Goal: Information Seeking & Learning: Compare options

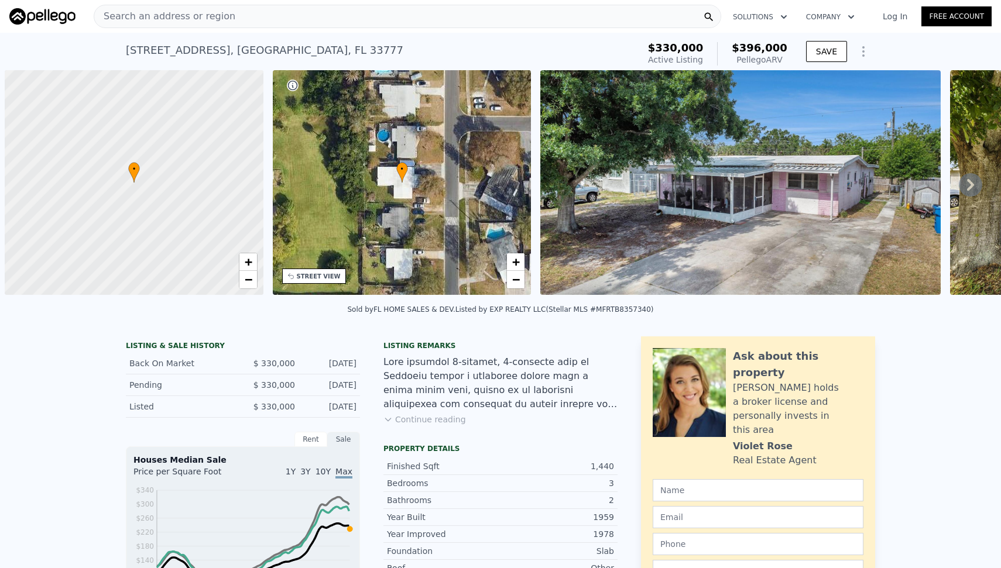
scroll to position [0, 5]
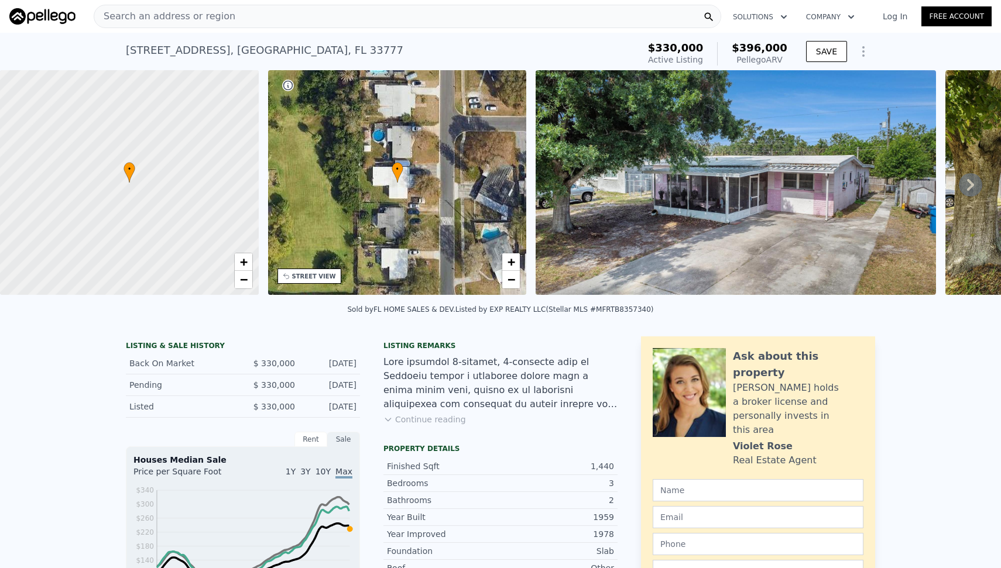
click at [315, 13] on div "Search an address or region" at bounding box center [407, 16] width 627 height 23
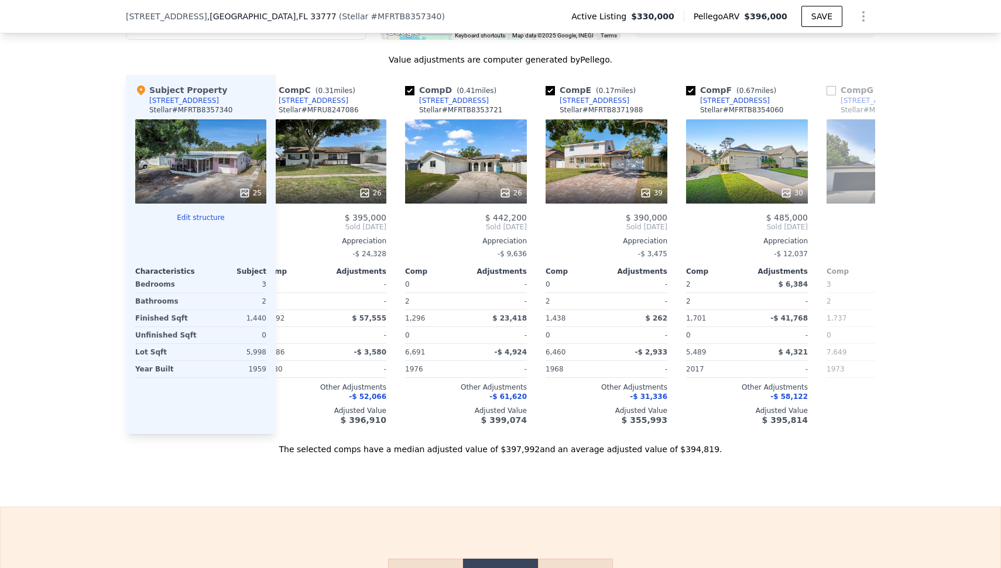
scroll to position [0, 300]
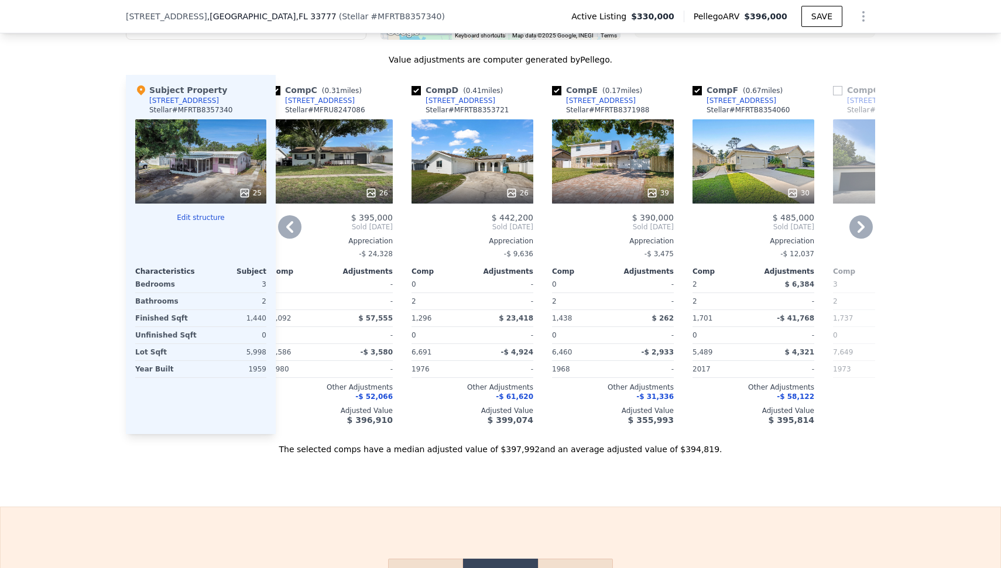
click at [590, 188] on div "39" at bounding box center [613, 161] width 122 height 84
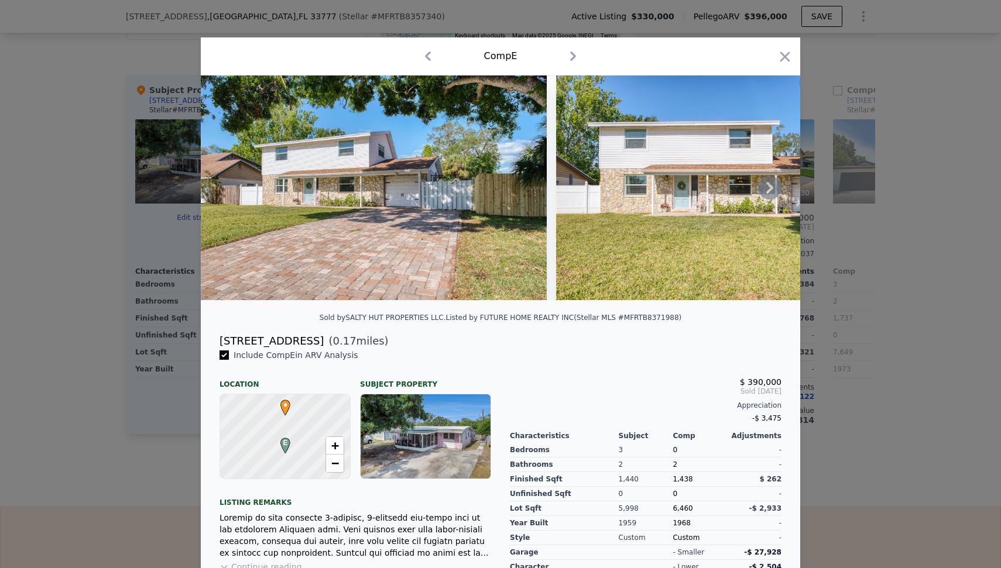
click at [784, 191] on img at bounding box center [729, 187] width 346 height 225
click at [759, 191] on icon at bounding box center [769, 187] width 23 height 23
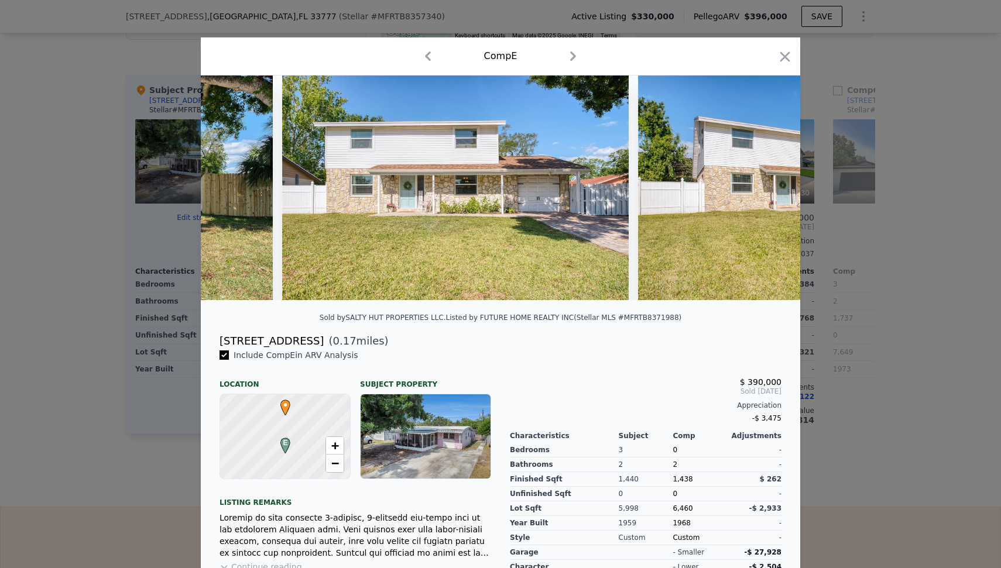
click at [759, 191] on img at bounding box center [811, 187] width 346 height 225
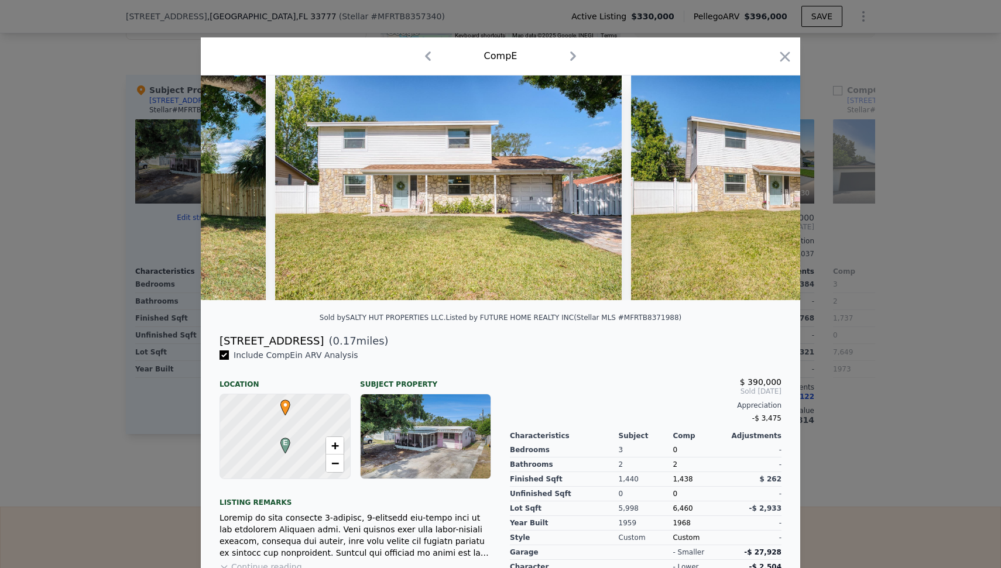
click at [759, 191] on img at bounding box center [804, 187] width 346 height 225
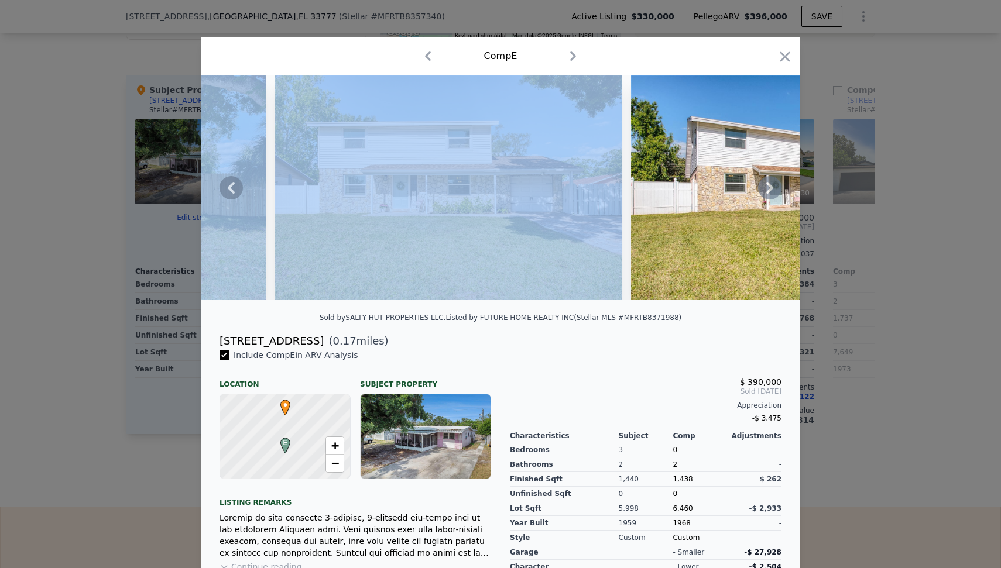
click at [759, 191] on icon at bounding box center [769, 187] width 23 height 23
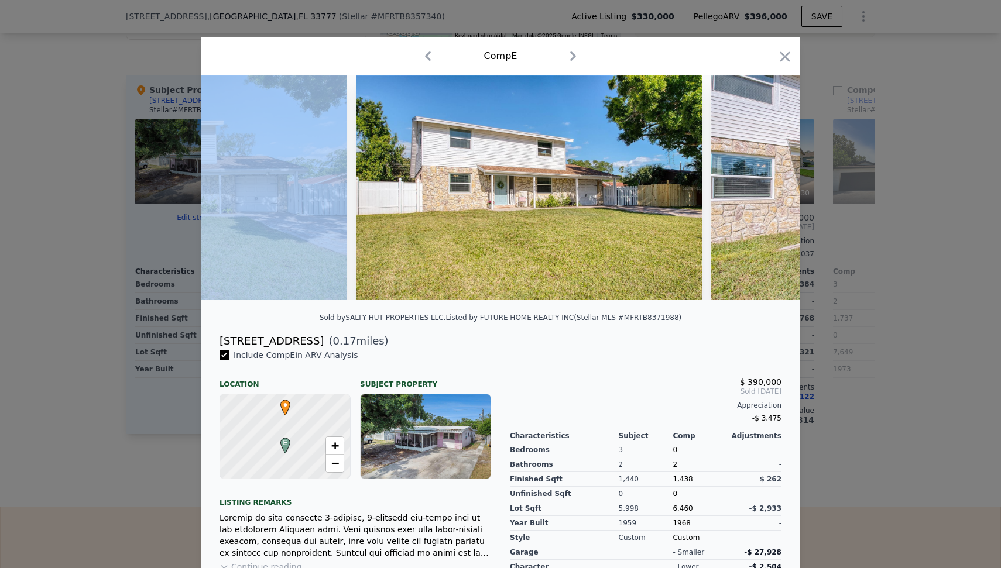
click at [759, 191] on img at bounding box center [884, 187] width 346 height 225
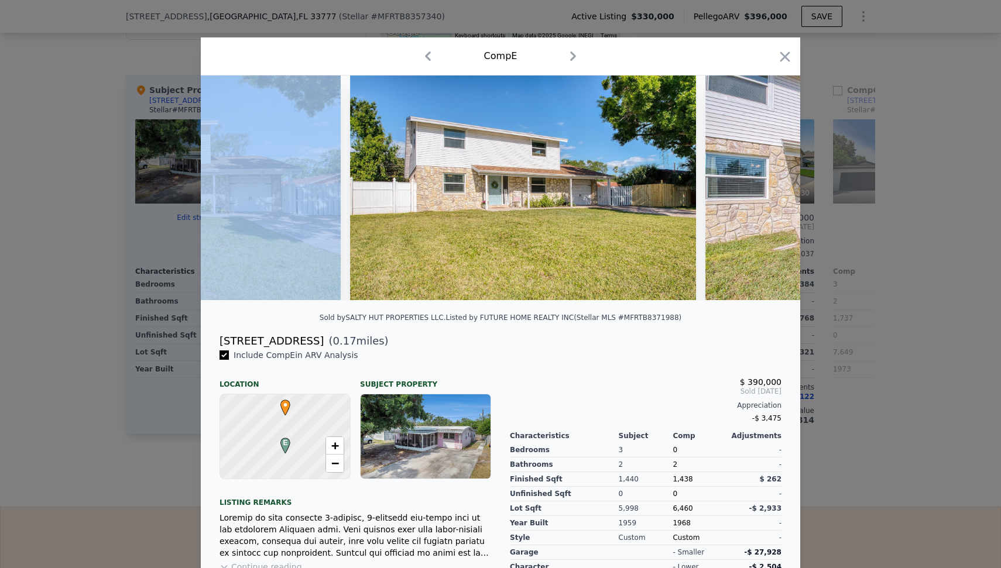
click at [759, 191] on img at bounding box center [878, 187] width 346 height 225
click at [759, 191] on icon at bounding box center [769, 187] width 23 height 23
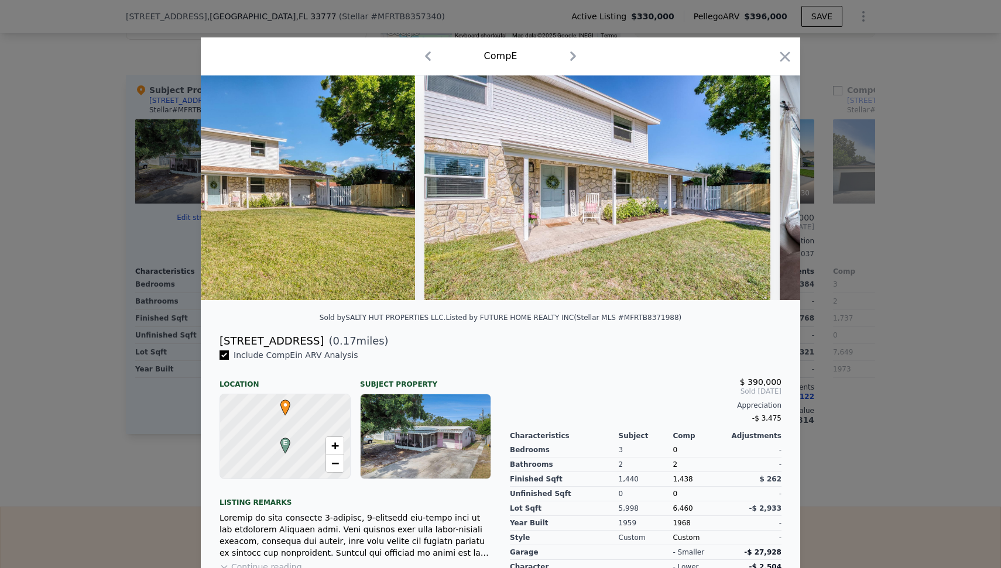
click at [759, 191] on img at bounding box center [597, 187] width 346 height 225
click at [759, 191] on icon at bounding box center [769, 187] width 23 height 23
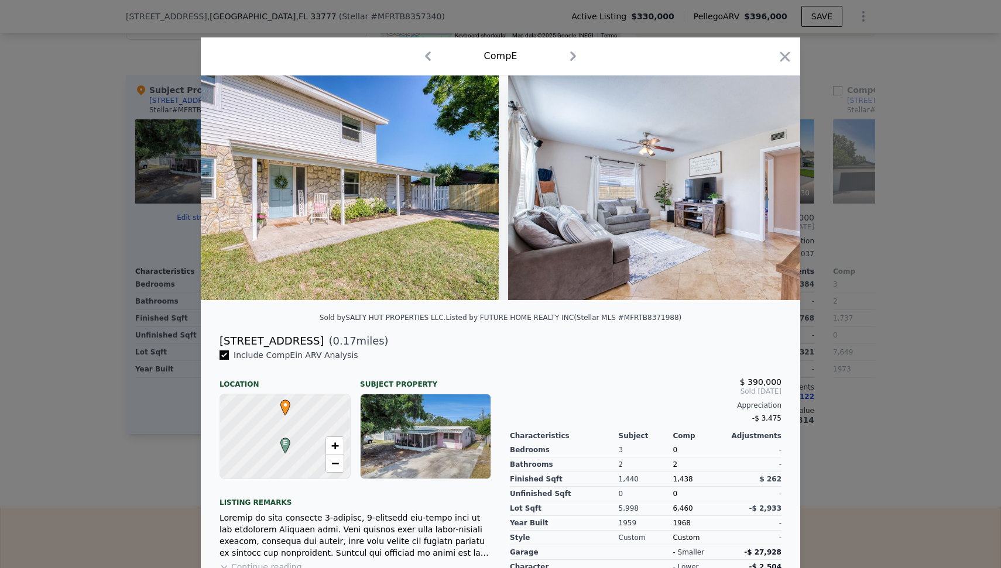
scroll to position [0, 1123]
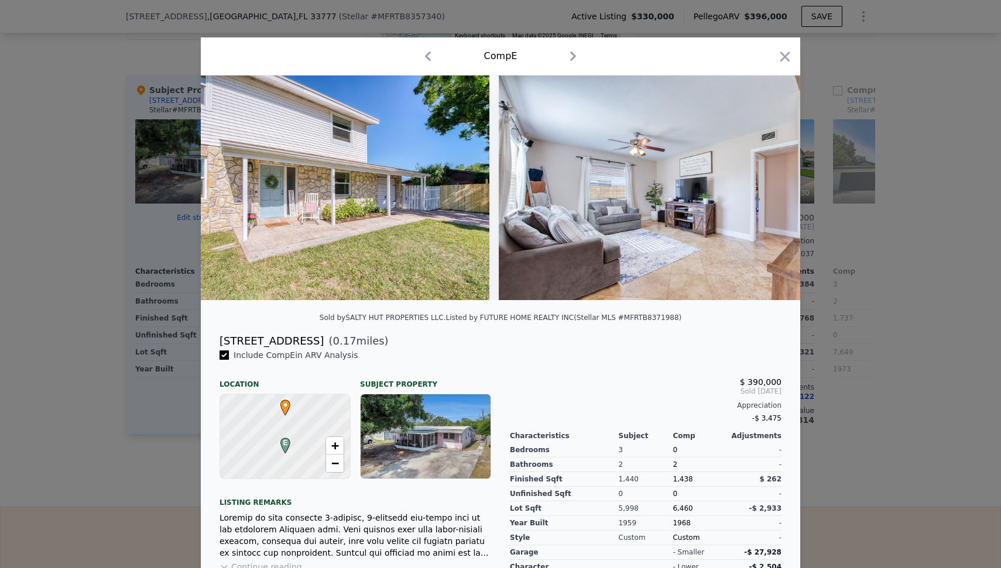
click at [759, 191] on div at bounding box center [500, 187] width 599 height 225
click at [759, 191] on icon at bounding box center [769, 187] width 23 height 23
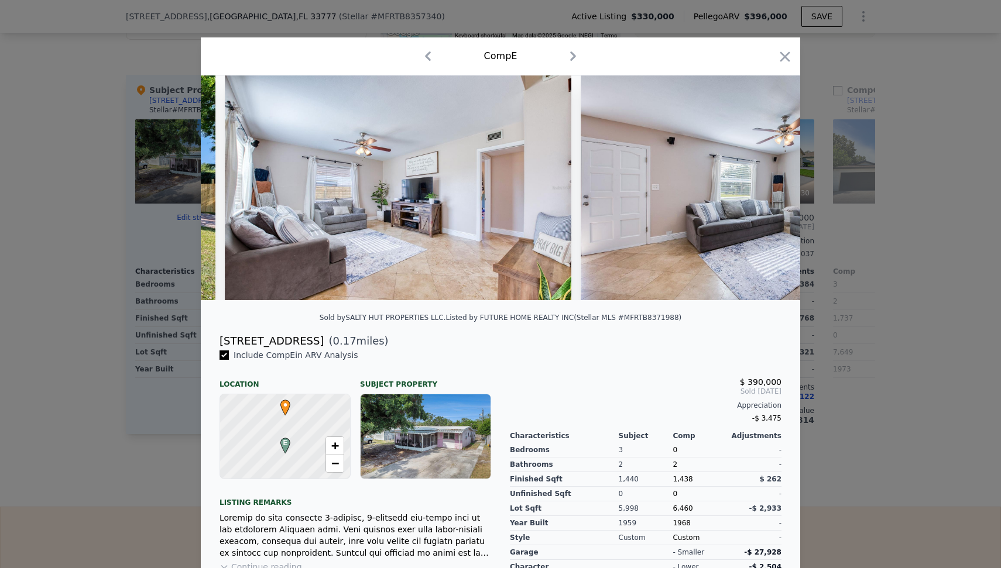
scroll to position [0, 1404]
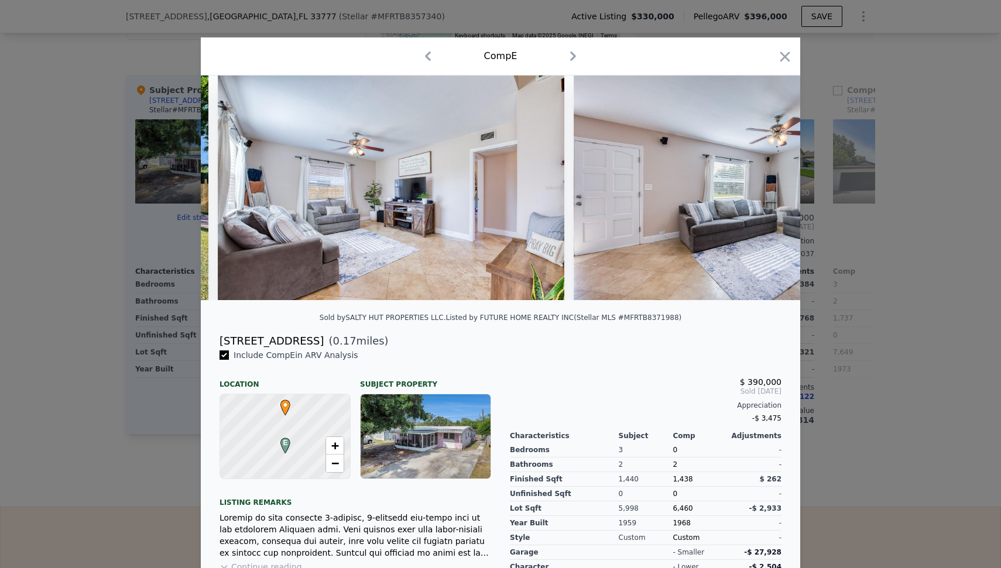
click at [759, 191] on img at bounding box center [746, 187] width 346 height 225
click at [759, 191] on icon at bounding box center [769, 187] width 23 height 23
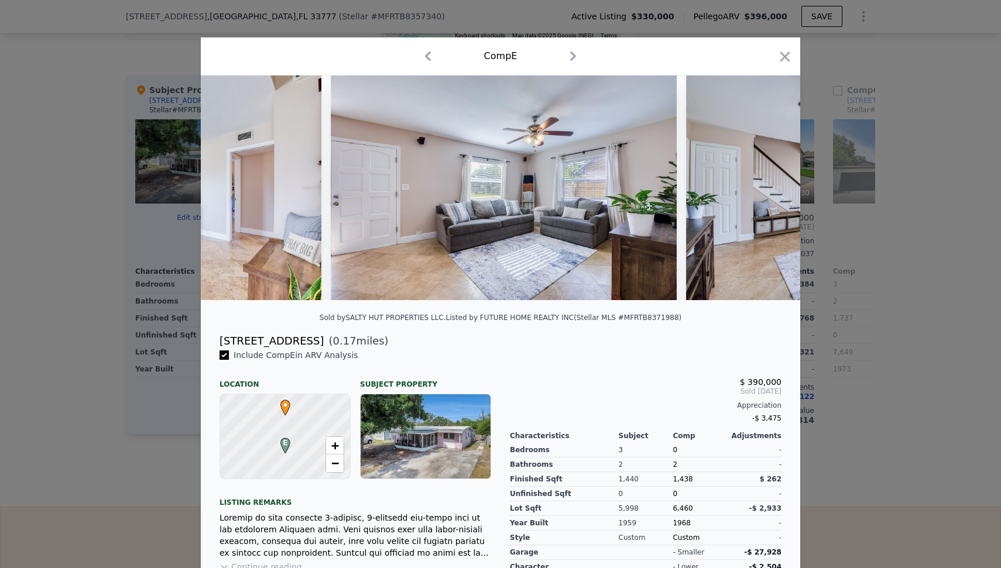
scroll to position [0, 1685]
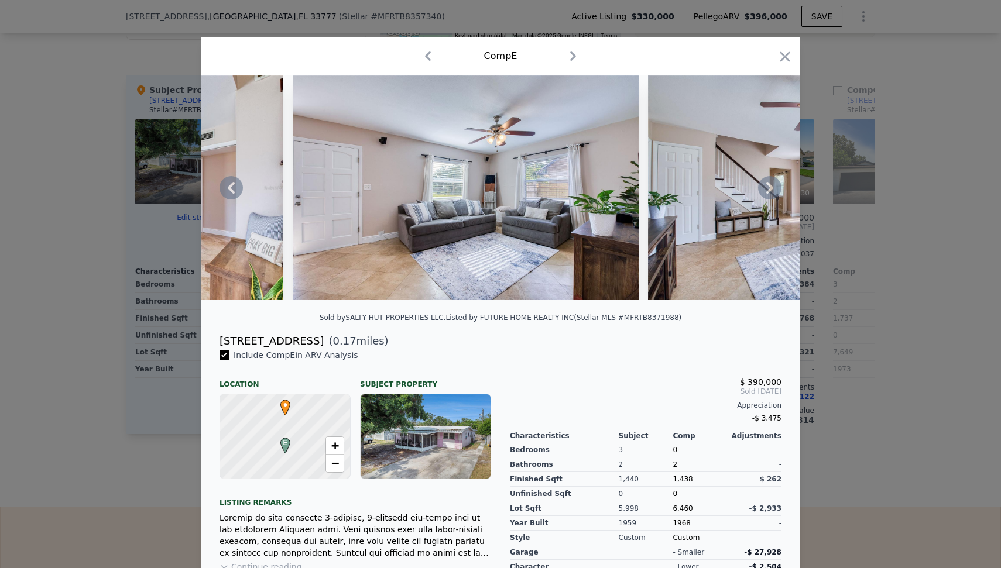
click at [759, 191] on div at bounding box center [500, 187] width 599 height 225
click at [759, 191] on icon at bounding box center [769, 187] width 23 height 23
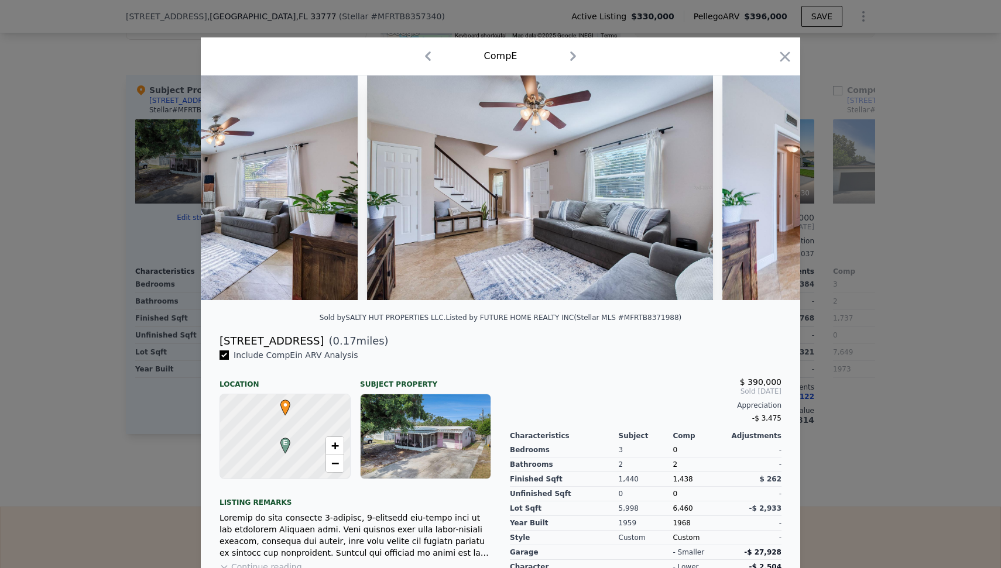
click at [759, 191] on img at bounding box center [895, 187] width 346 height 225
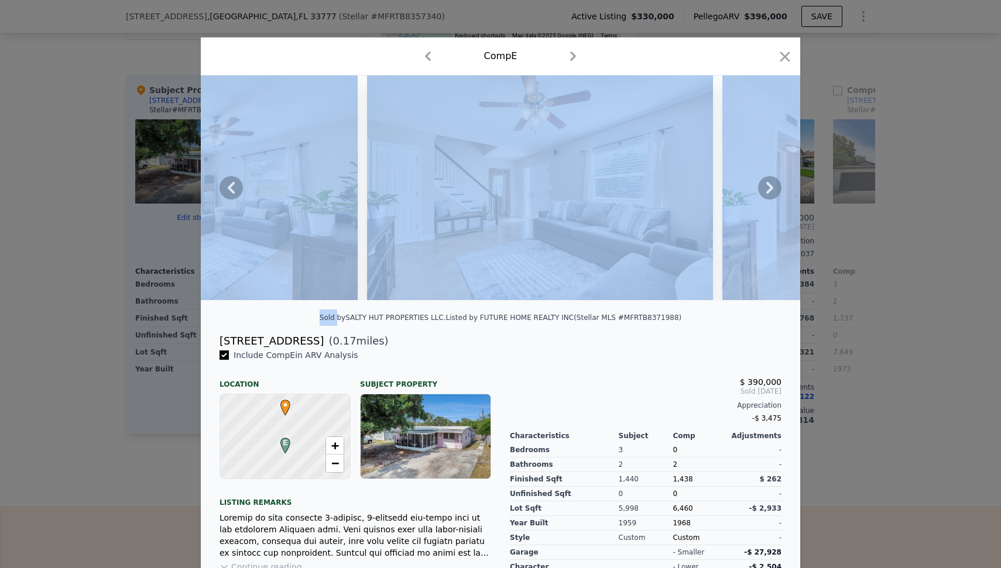
click at [759, 191] on icon at bounding box center [769, 187] width 23 height 23
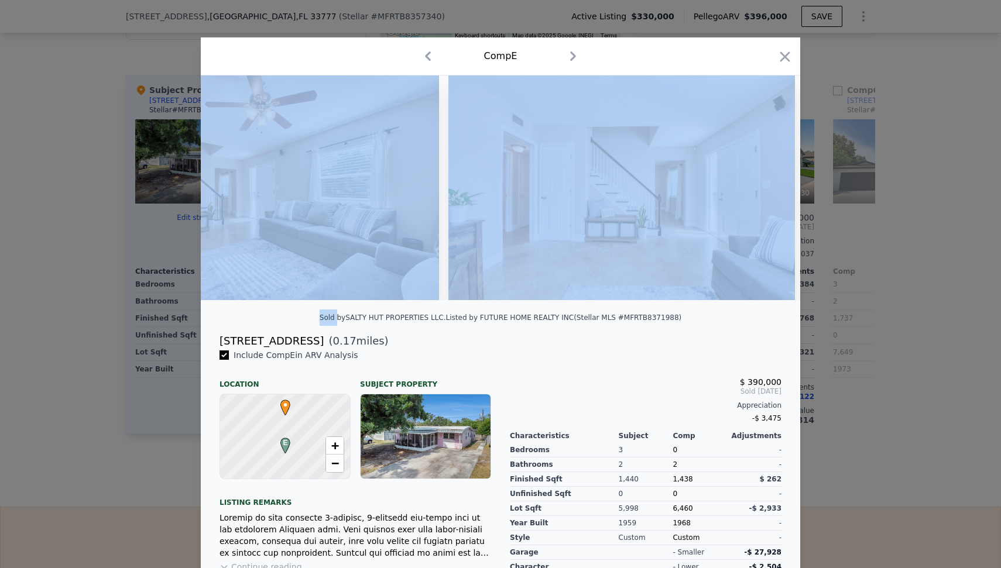
scroll to position [0, 2247]
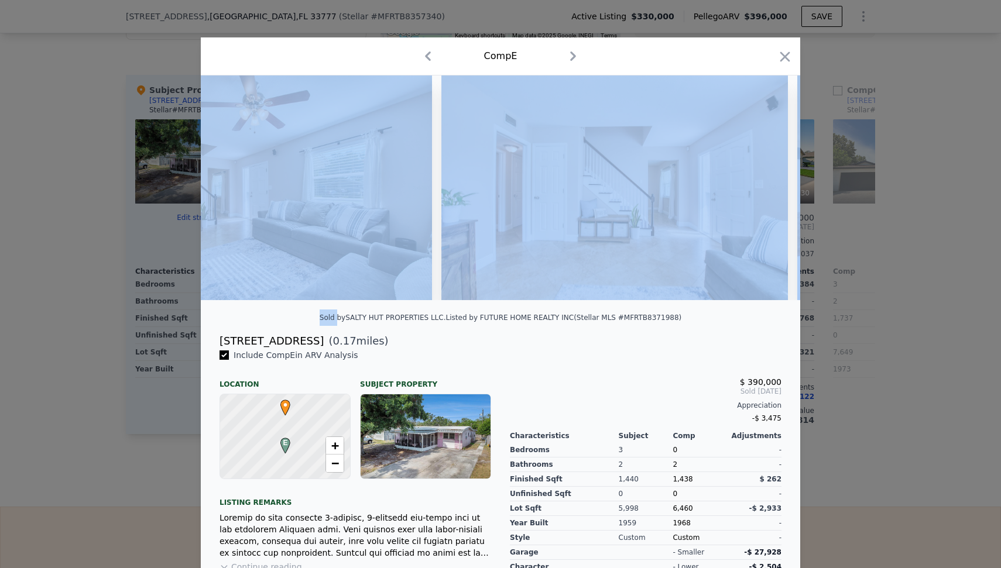
click at [759, 191] on img at bounding box center [614, 187] width 346 height 225
click at [780, 60] on icon "button" at bounding box center [785, 56] width 10 height 10
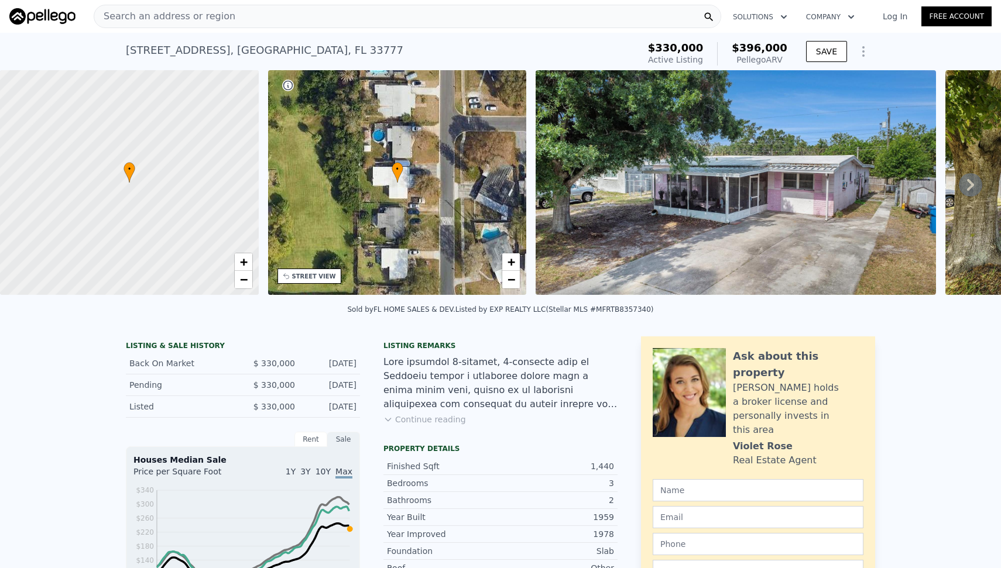
click at [300, 18] on div "Search an address or region" at bounding box center [407, 16] width 627 height 23
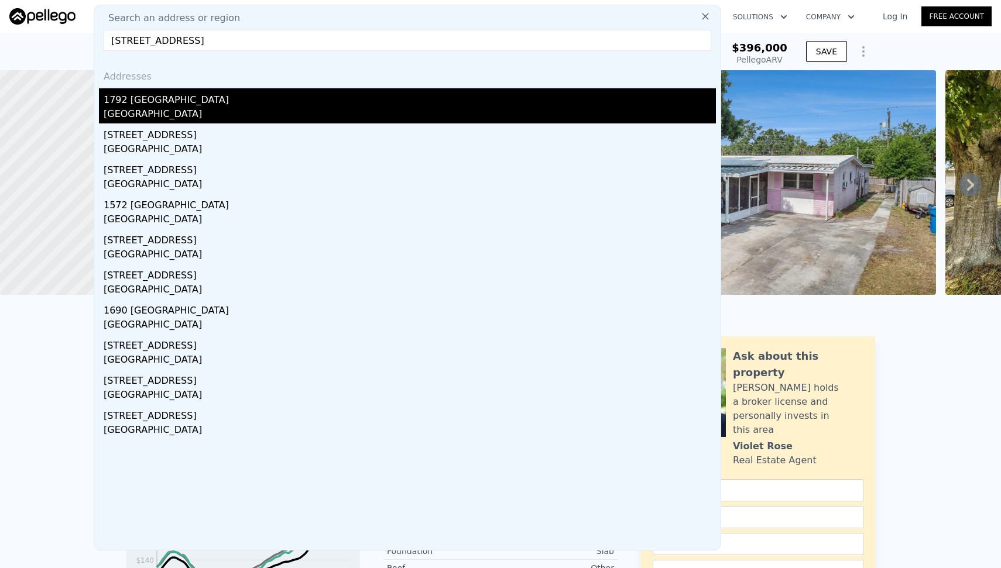
type input "[STREET_ADDRESS]"
click at [383, 104] on div "1792 [GEOGRAPHIC_DATA]" at bounding box center [410, 97] width 612 height 19
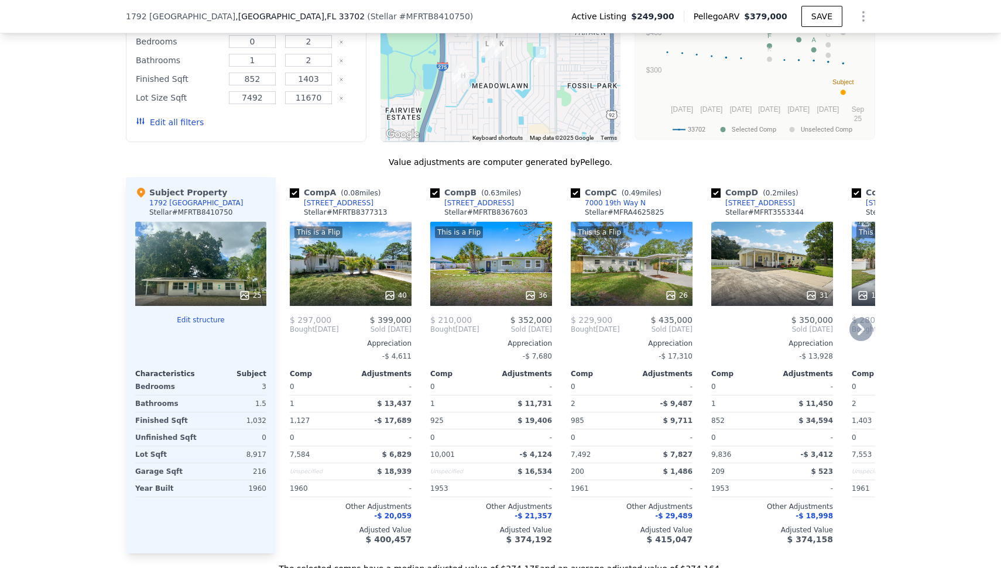
scroll to position [1166, 0]
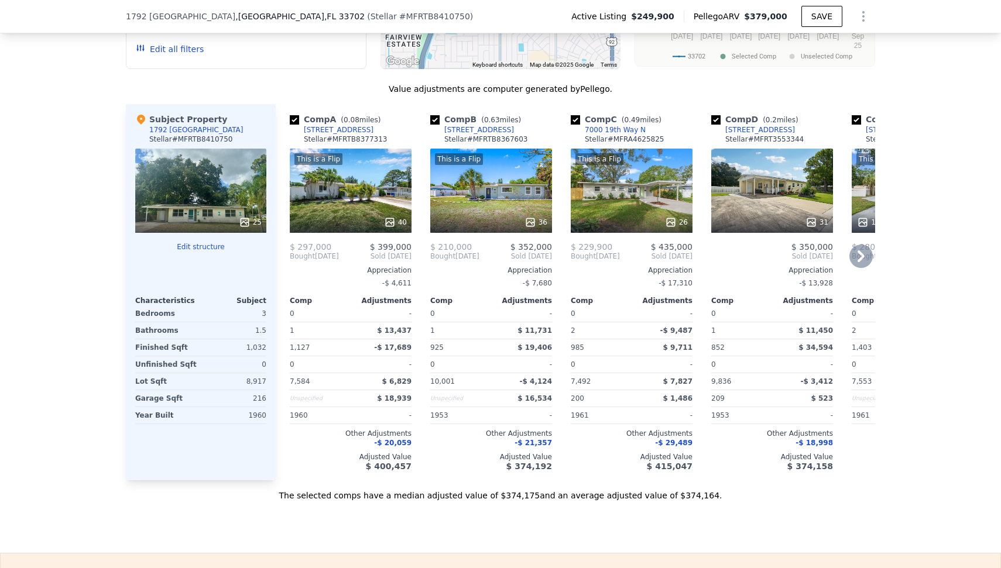
click at [499, 183] on div "This is a Flip 36" at bounding box center [491, 191] width 122 height 84
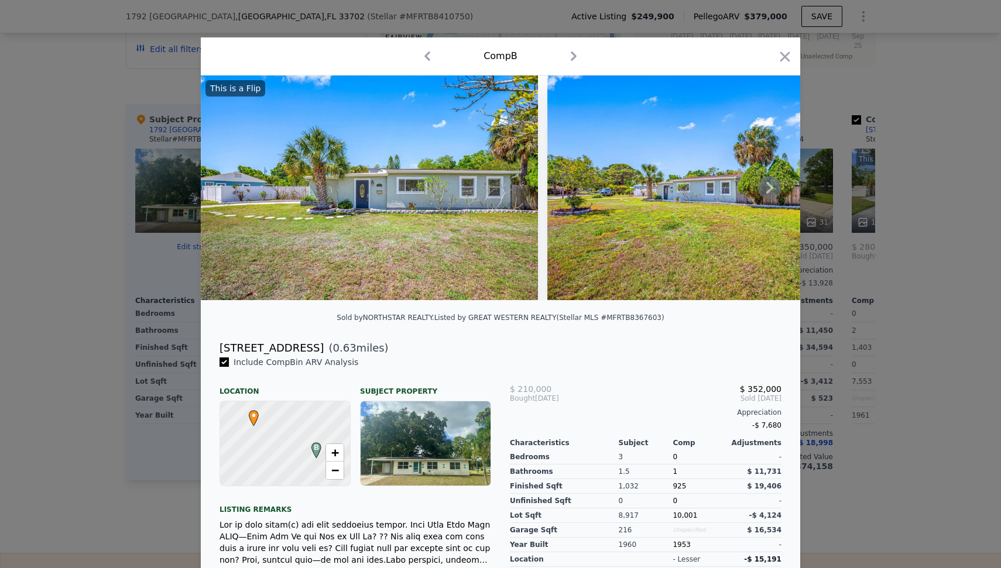
click at [761, 195] on icon at bounding box center [769, 187] width 23 height 23
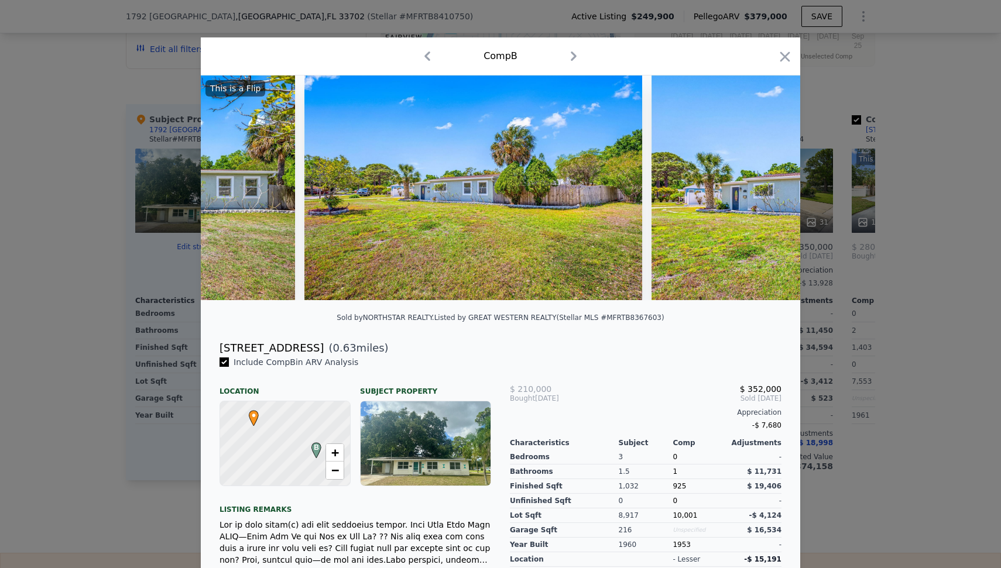
scroll to position [0, 281]
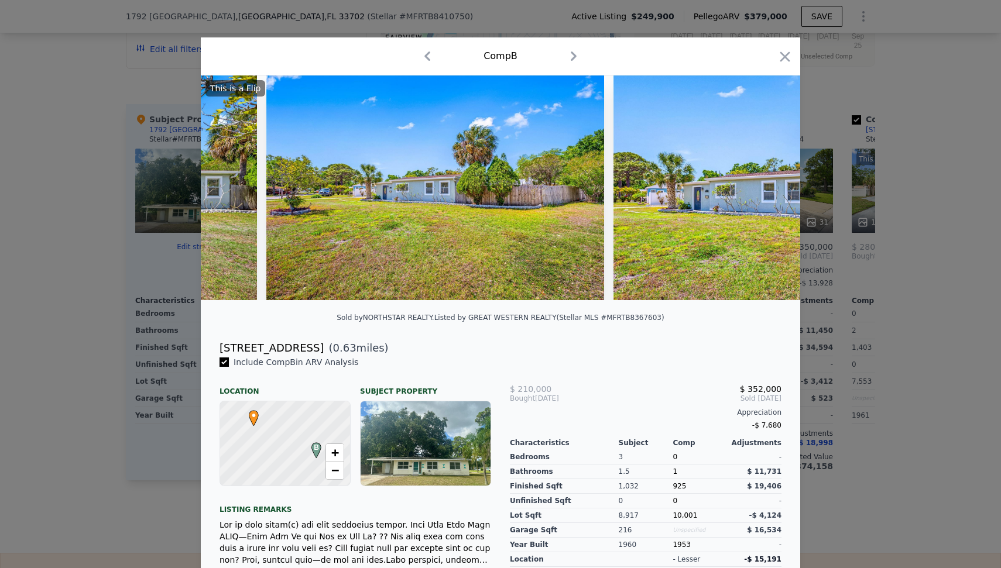
click at [761, 195] on img at bounding box center [781, 187] width 337 height 225
click at [762, 193] on icon at bounding box center [769, 187] width 23 height 23
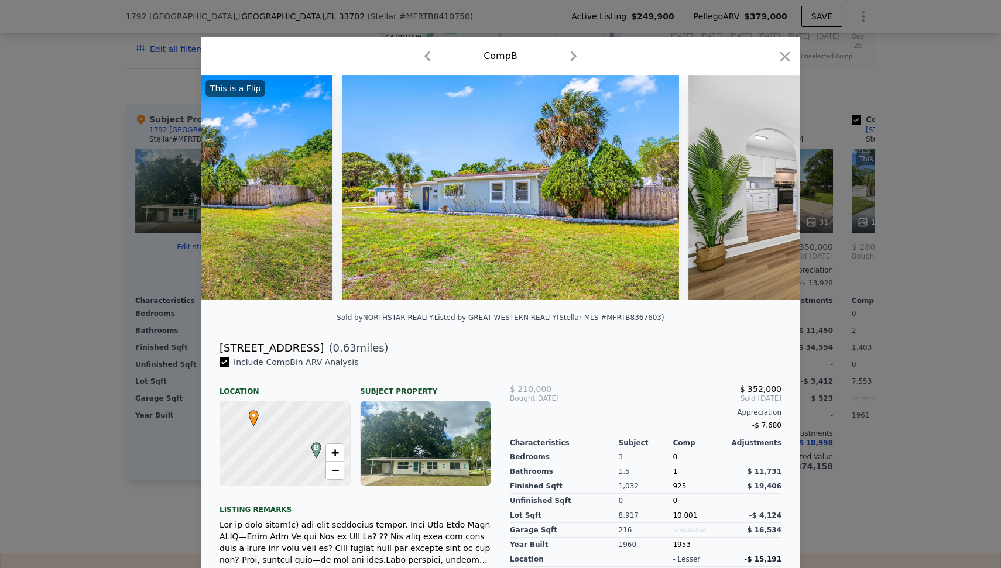
scroll to position [0, 562]
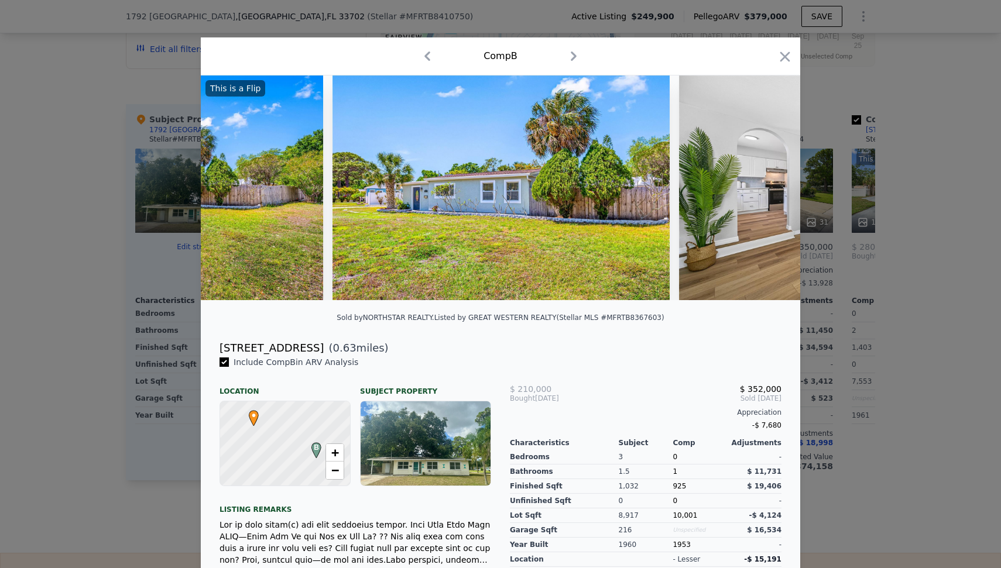
click at [762, 193] on div "This is a Flip" at bounding box center [500, 187] width 599 height 225
click at [762, 193] on icon at bounding box center [769, 187] width 23 height 23
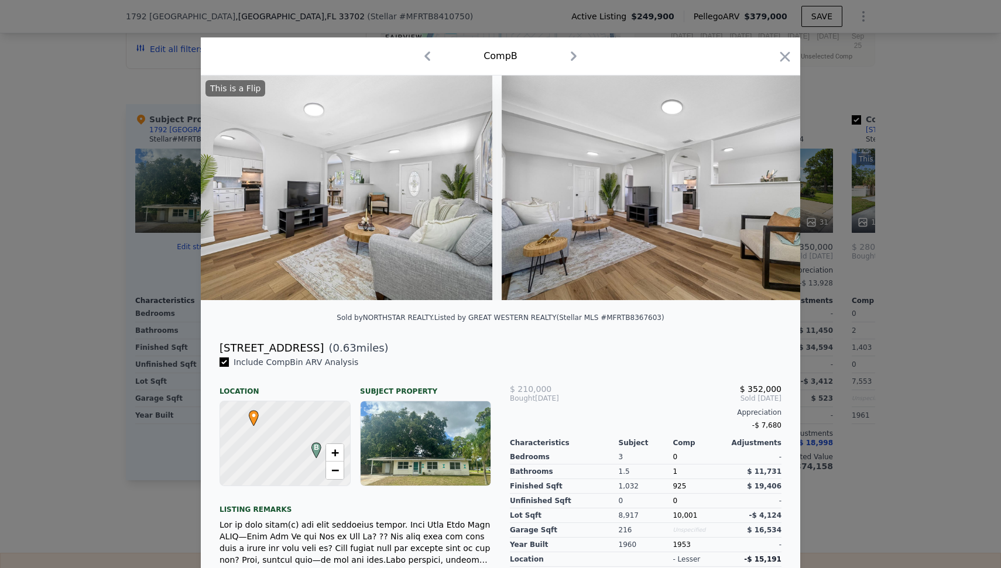
scroll to position [0, 1123]
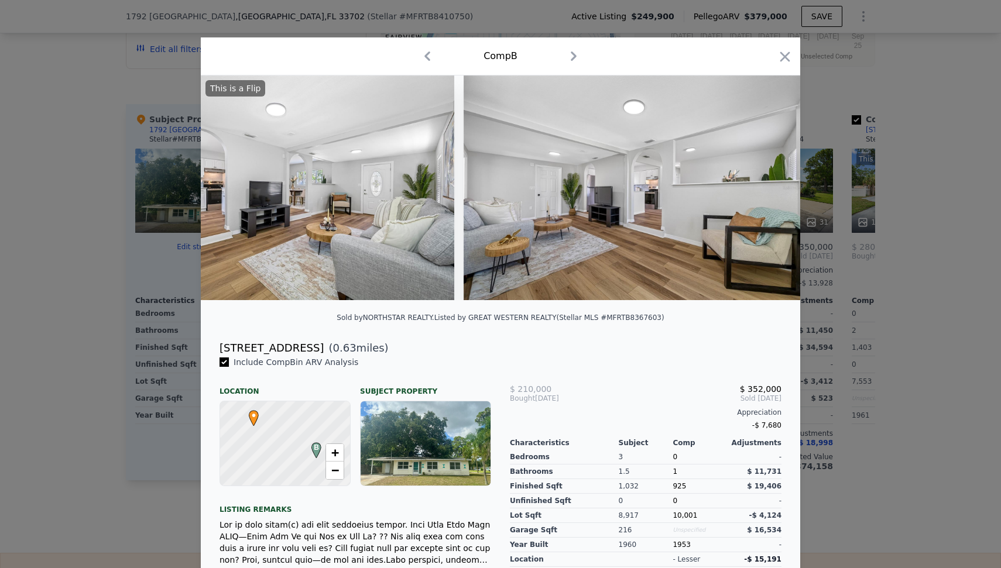
click at [762, 193] on img at bounding box center [631, 187] width 337 height 225
click at [762, 193] on icon at bounding box center [769, 187] width 23 height 23
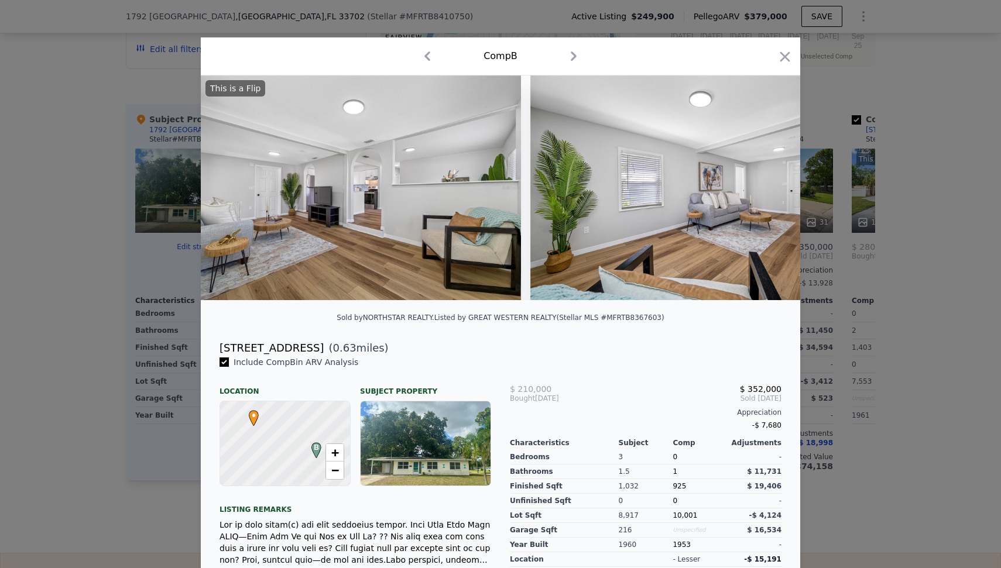
scroll to position [0, 1404]
click at [770, 57] on div "Comp B" at bounding box center [500, 56] width 580 height 19
click at [788, 59] on div "Comp B" at bounding box center [500, 56] width 599 height 38
click at [784, 57] on icon "button" at bounding box center [784, 57] width 16 height 16
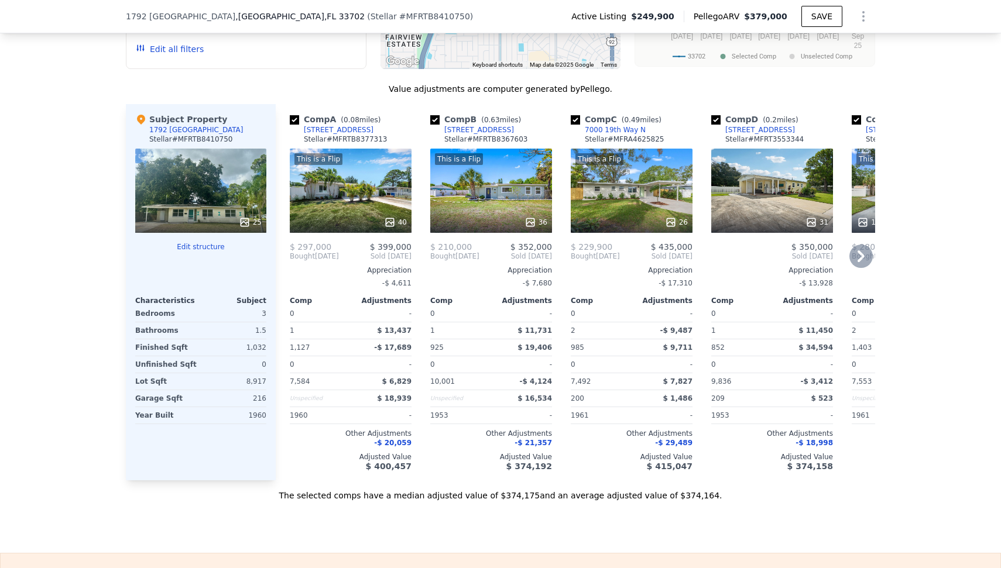
click at [859, 240] on div "Comp E ( 0.47 miles) [STREET_ADDRESS] Stellar # MFRTB8317715 This is a Flip 13 …" at bounding box center [912, 292] width 131 height 376
click at [853, 268] on icon at bounding box center [860, 256] width 23 height 23
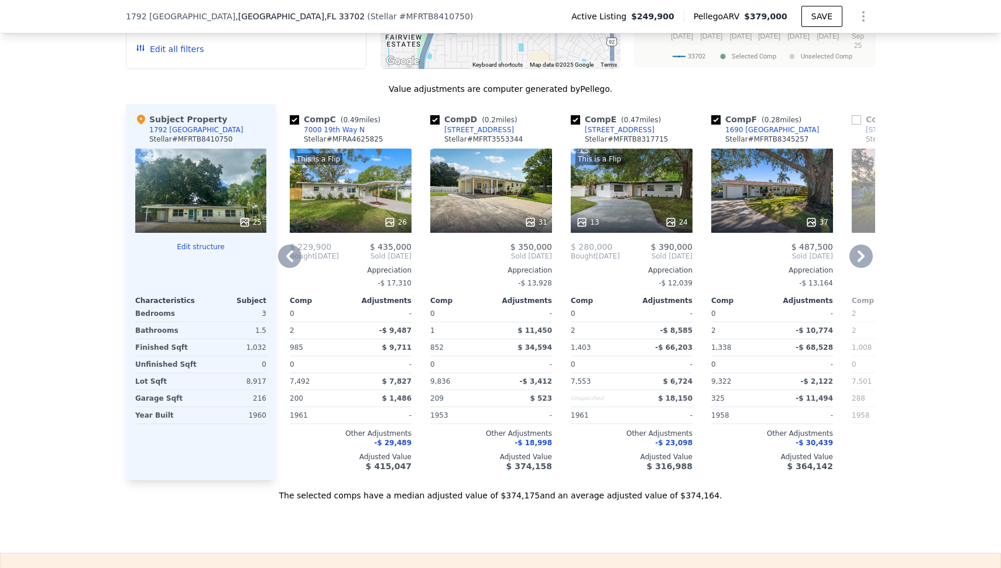
click at [853, 268] on icon at bounding box center [860, 256] width 23 height 23
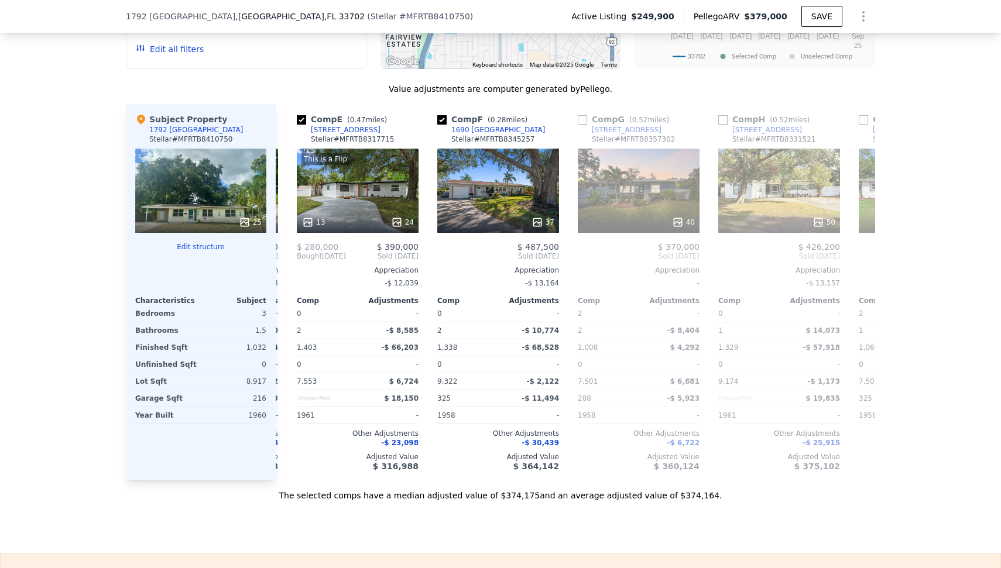
scroll to position [0, 562]
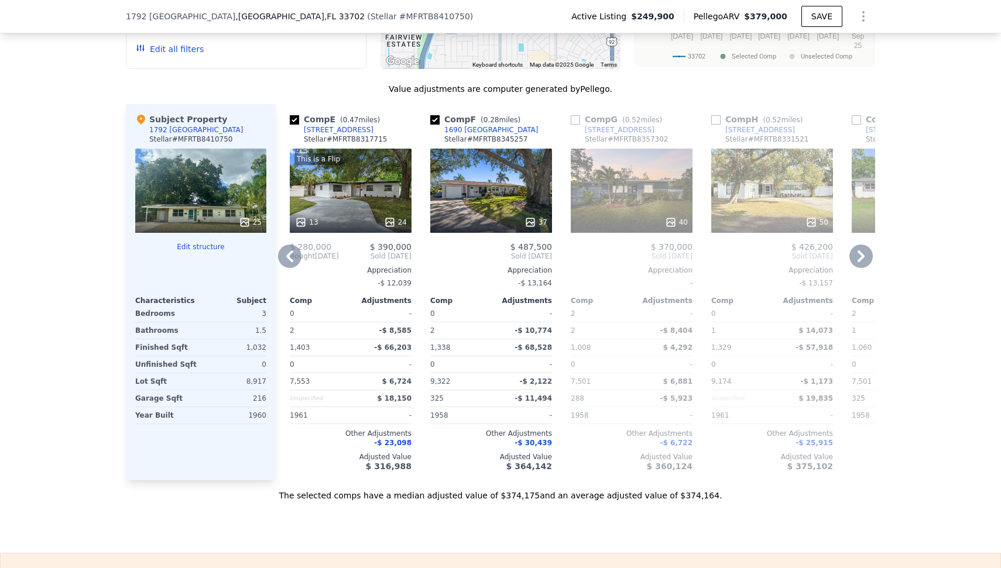
click at [856, 249] on div "Comp I ( 0.22 miles) [STREET_ADDRESS][GEOGRAPHIC_DATA] # MFRTB8388235 35 $ 360,…" at bounding box center [912, 292] width 131 height 376
click at [853, 254] on icon at bounding box center [860, 256] width 23 height 23
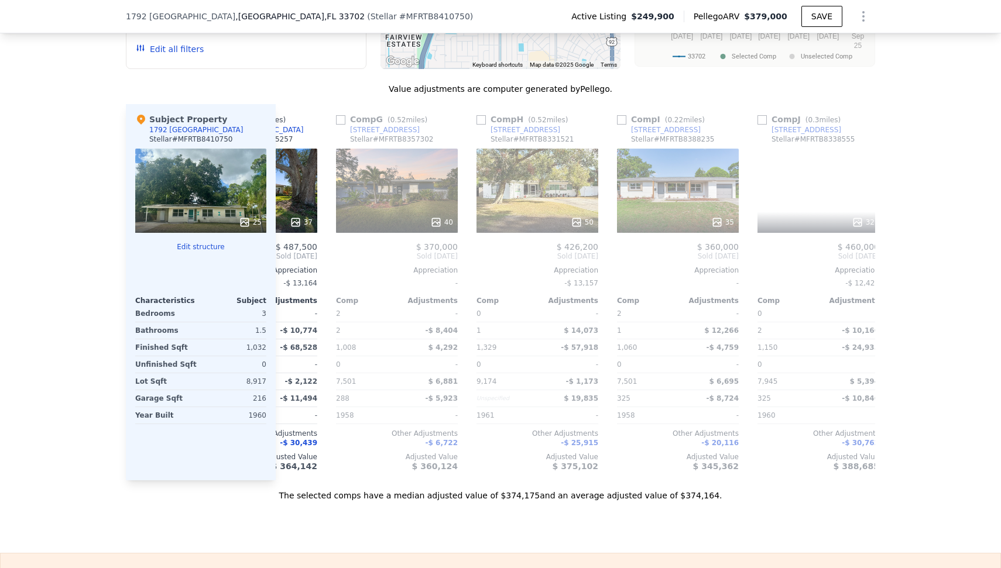
scroll to position [0, 843]
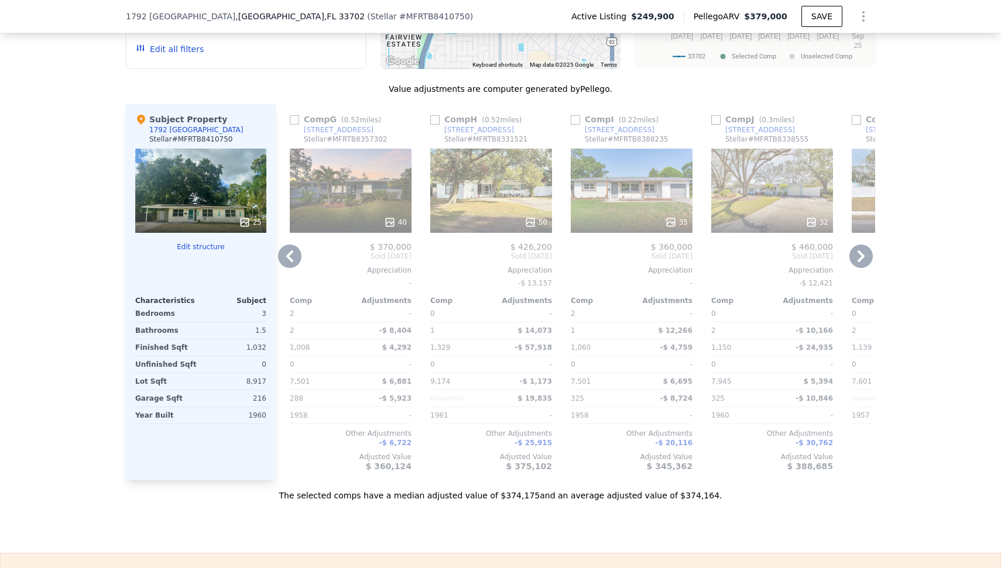
click at [294, 252] on div "$ 370,000" at bounding box center [351, 246] width 122 height 9
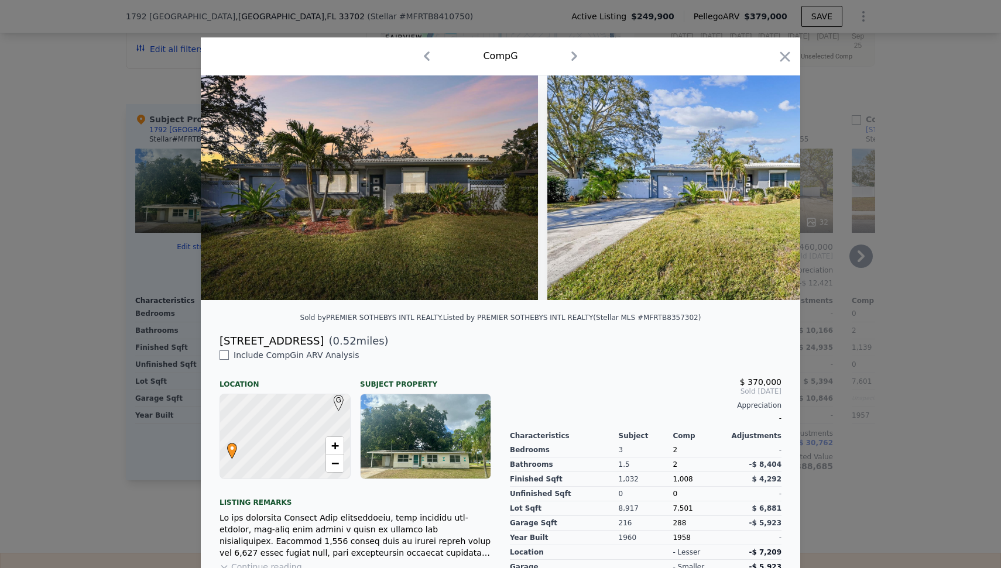
drag, startPoint x: 771, startPoint y: 59, endPoint x: 534, endPoint y: 118, distance: 244.2
click at [776, 59] on icon "button" at bounding box center [784, 57] width 16 height 16
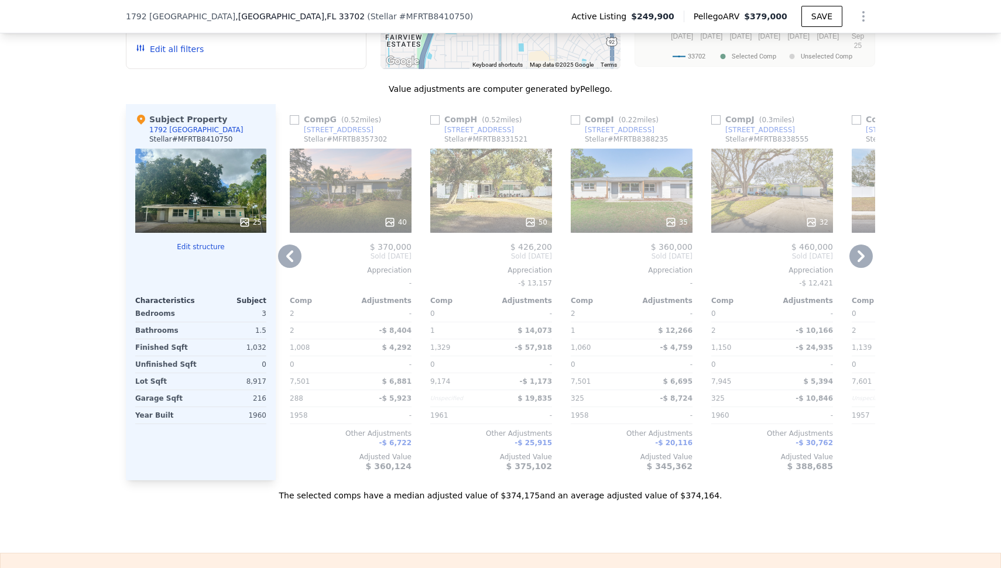
click at [289, 264] on icon at bounding box center [289, 256] width 23 height 23
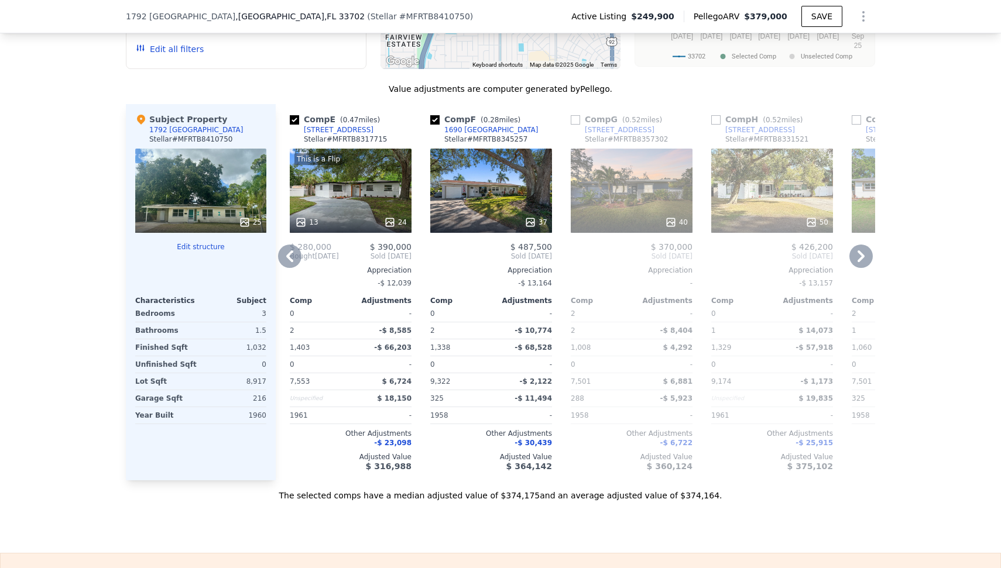
click at [289, 264] on icon at bounding box center [289, 256] width 23 height 23
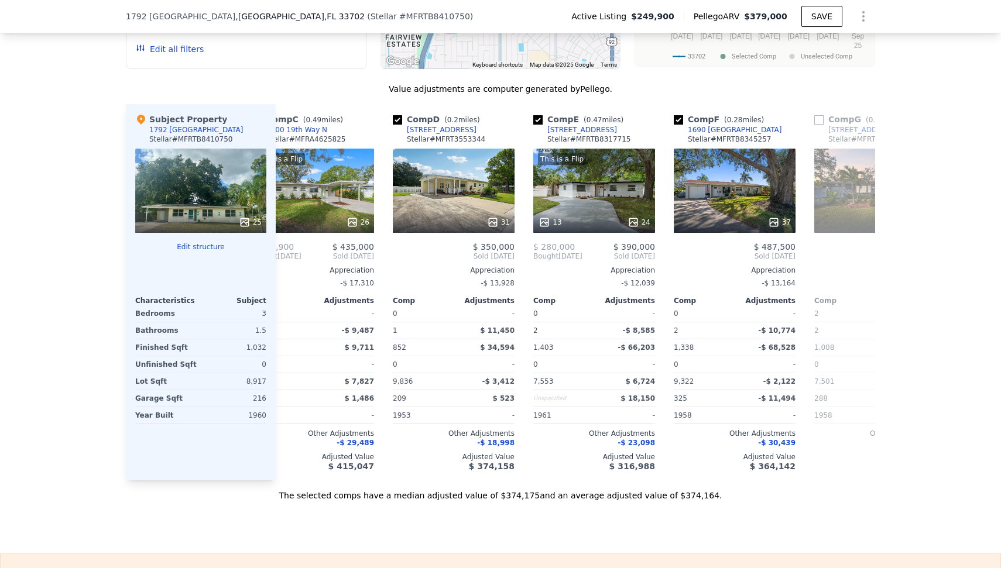
scroll to position [0, 281]
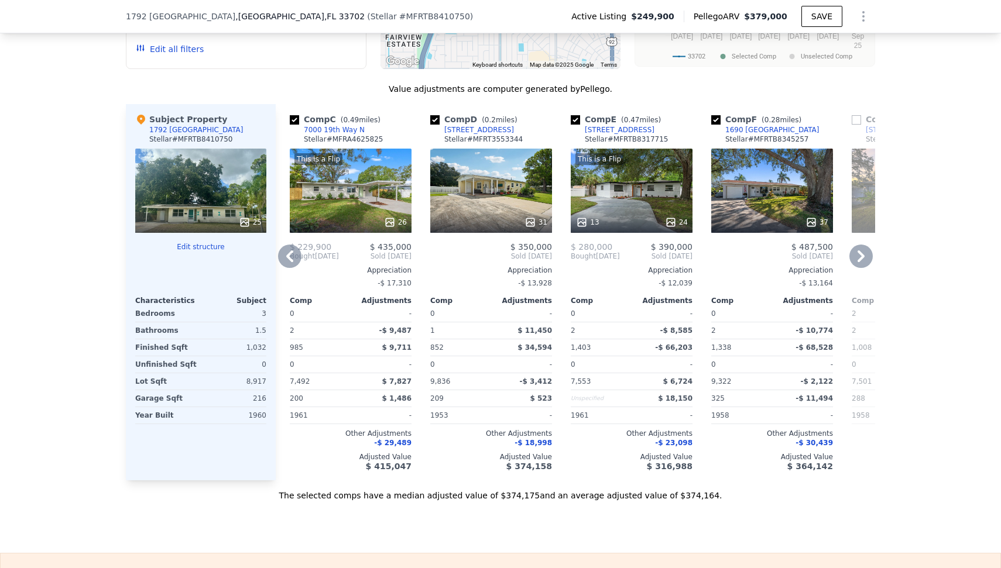
click at [470, 190] on div "31" at bounding box center [491, 191] width 122 height 84
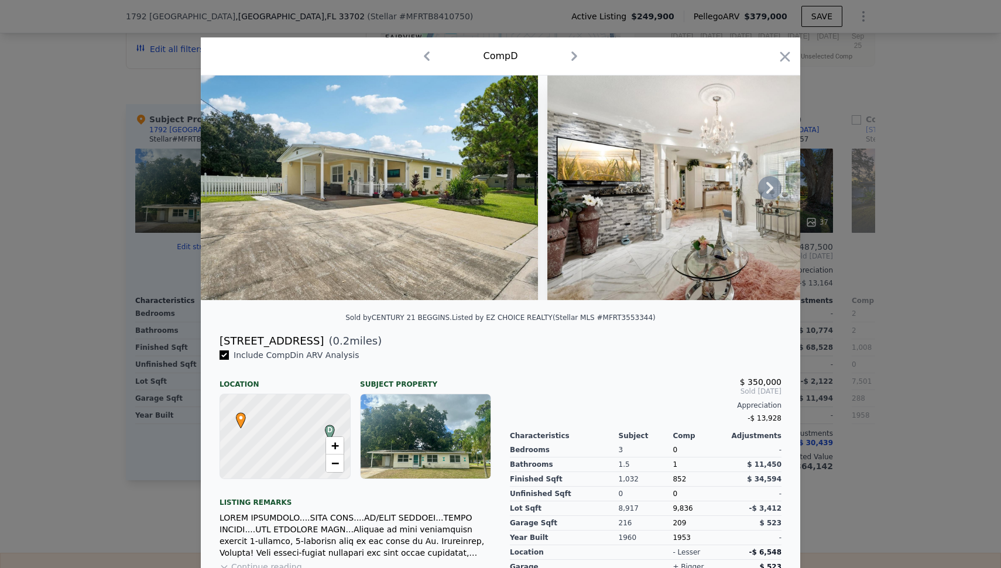
click at [759, 198] on icon at bounding box center [769, 187] width 23 height 23
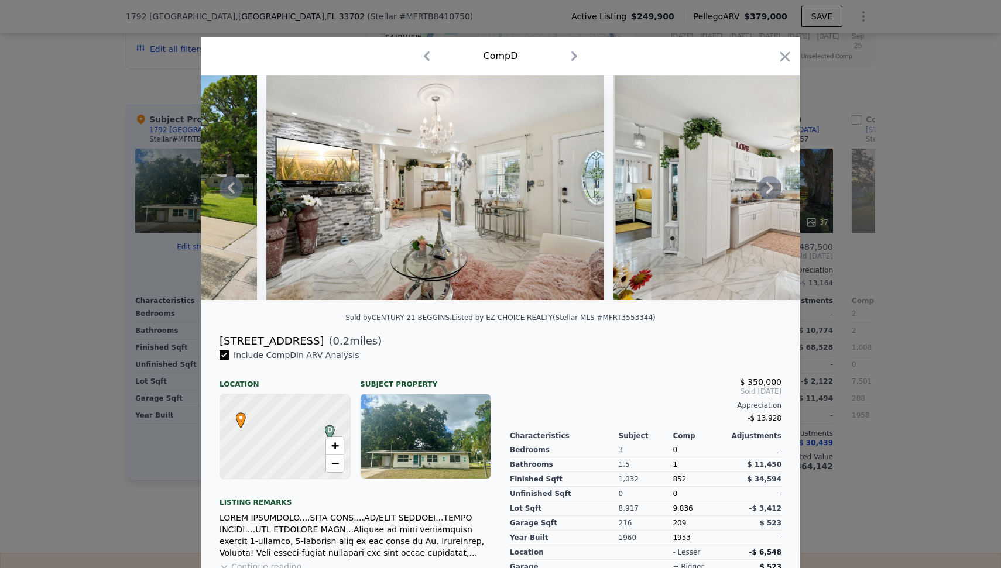
click at [759, 198] on icon at bounding box center [769, 187] width 23 height 23
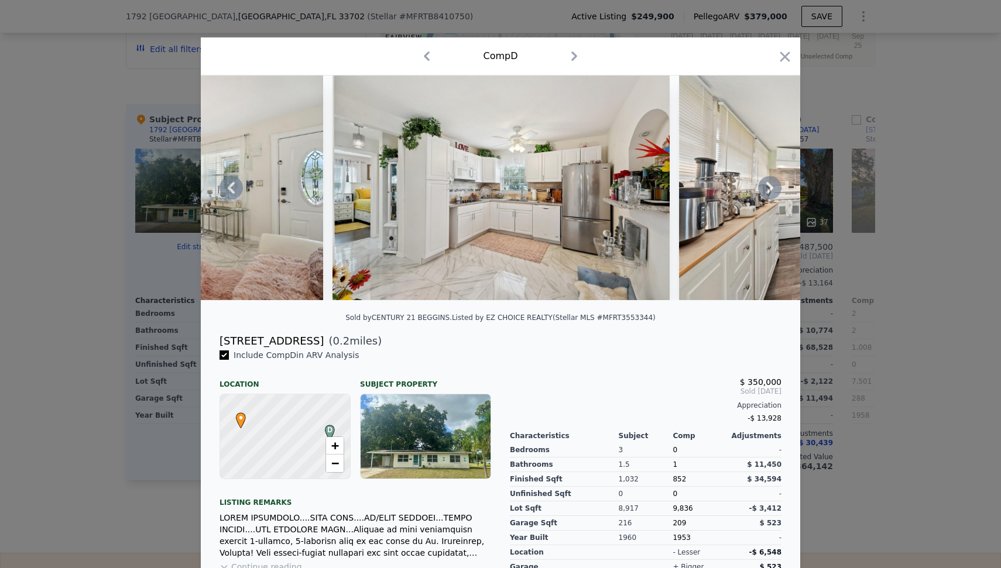
click at [759, 198] on icon at bounding box center [769, 187] width 23 height 23
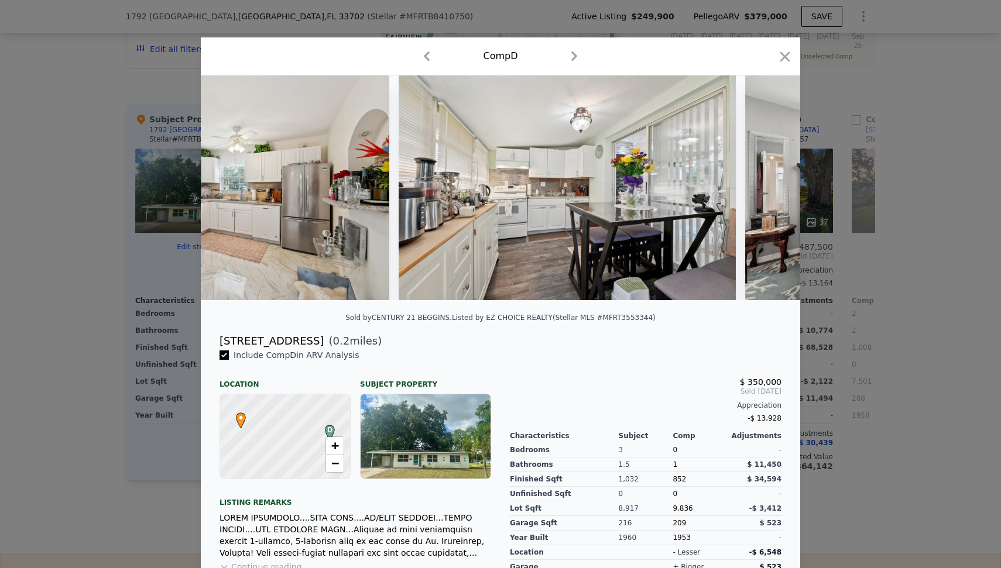
scroll to position [0, 843]
click at [758, 200] on div at bounding box center [500, 187] width 599 height 225
click at [761, 194] on icon at bounding box center [769, 187] width 23 height 23
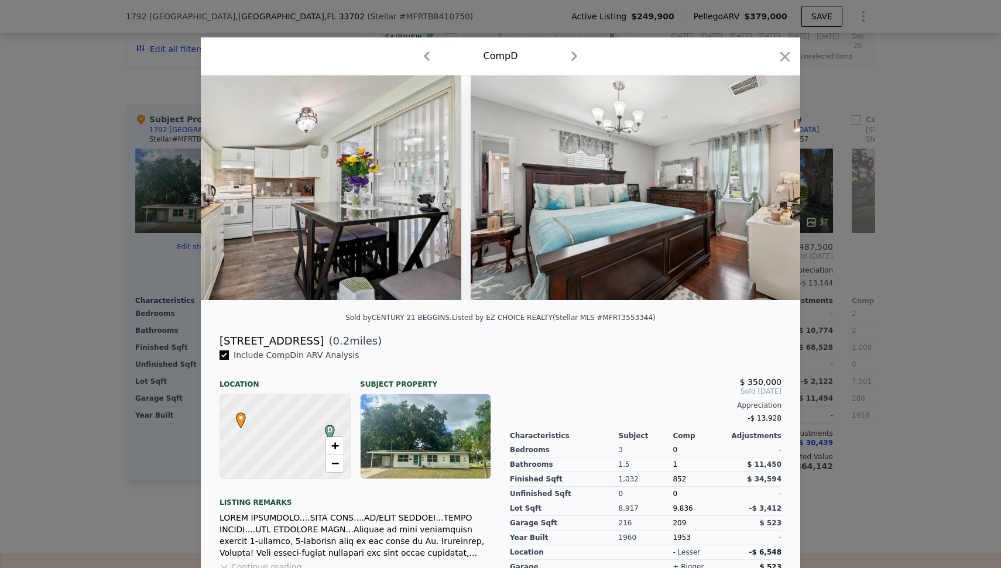
scroll to position [0, 1123]
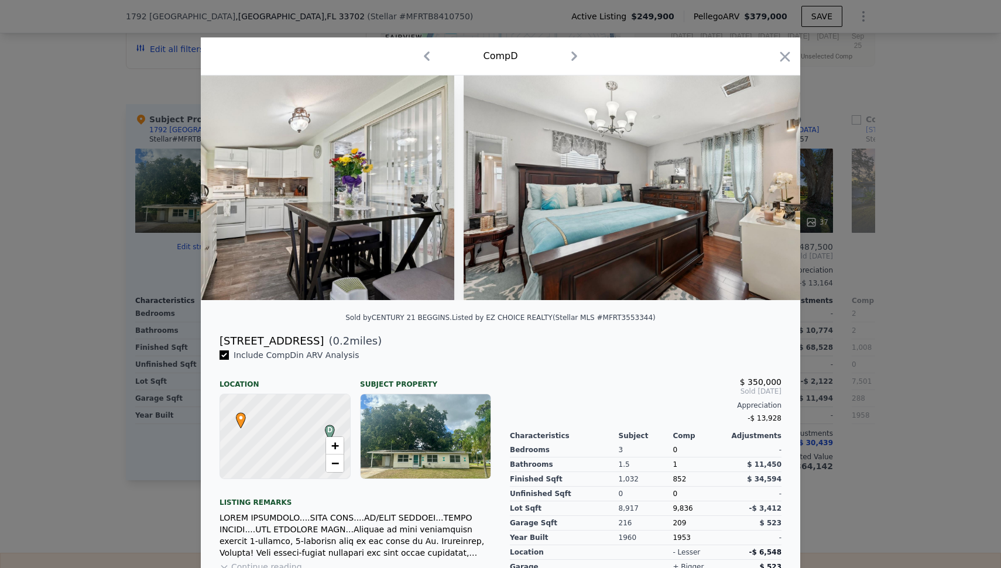
click at [760, 194] on img at bounding box center [631, 187] width 337 height 225
click at [761, 194] on icon at bounding box center [769, 187] width 23 height 23
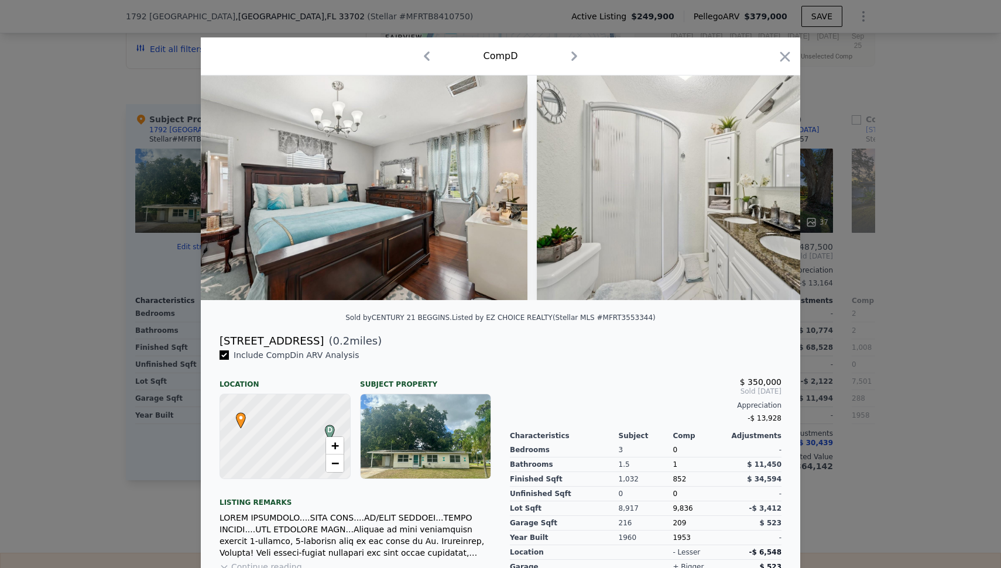
scroll to position [0, 1404]
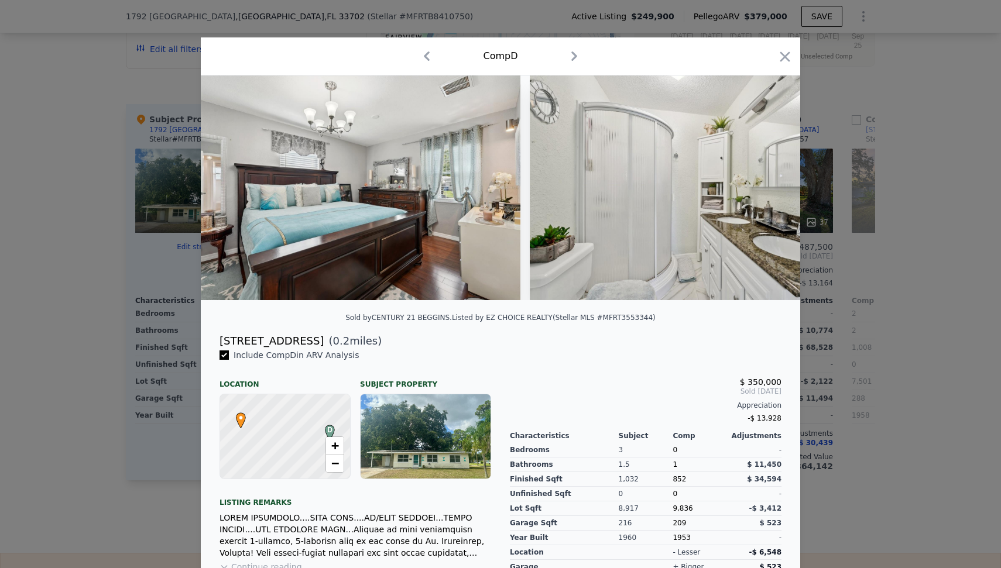
click at [787, 51] on div "Comp D" at bounding box center [500, 56] width 599 height 38
click at [782, 57] on icon "button" at bounding box center [784, 57] width 16 height 16
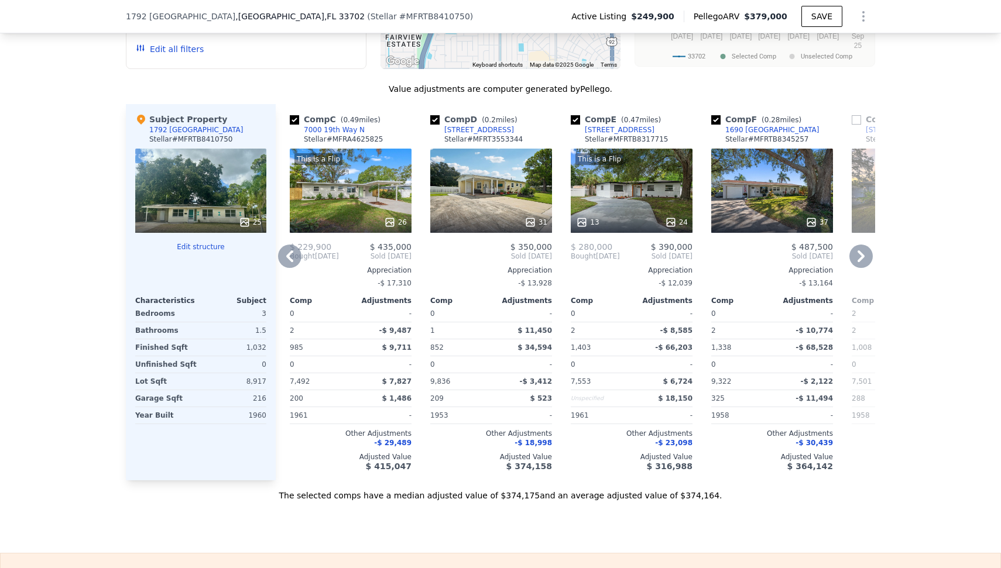
click at [850, 258] on icon at bounding box center [860, 256] width 23 height 23
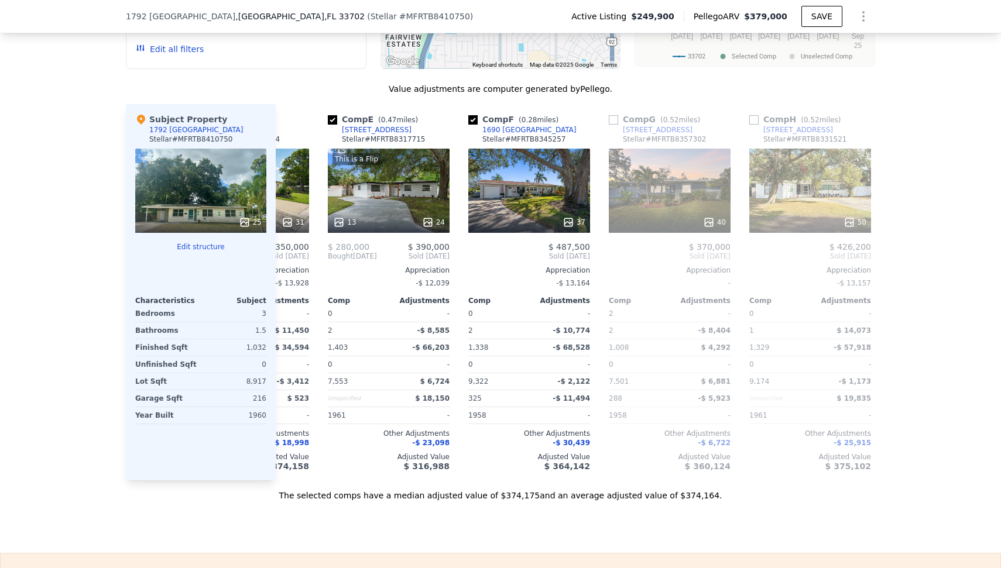
scroll to position [0, 562]
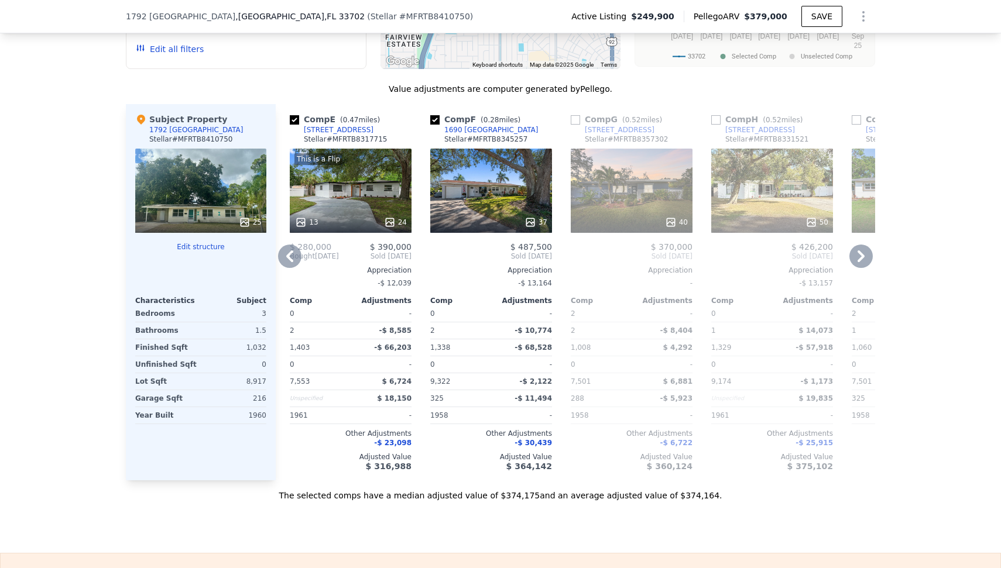
click at [850, 258] on icon at bounding box center [860, 256] width 23 height 23
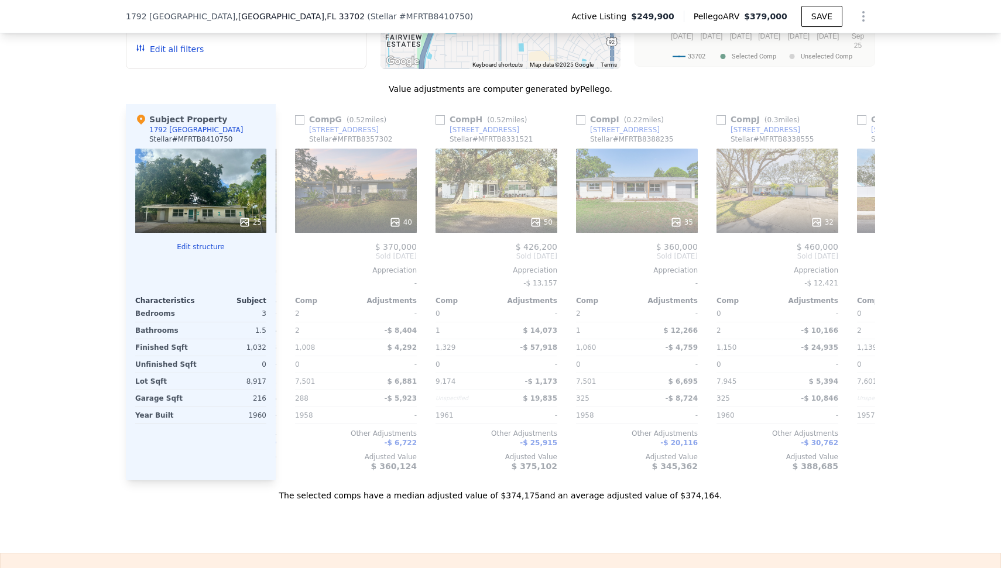
scroll to position [0, 843]
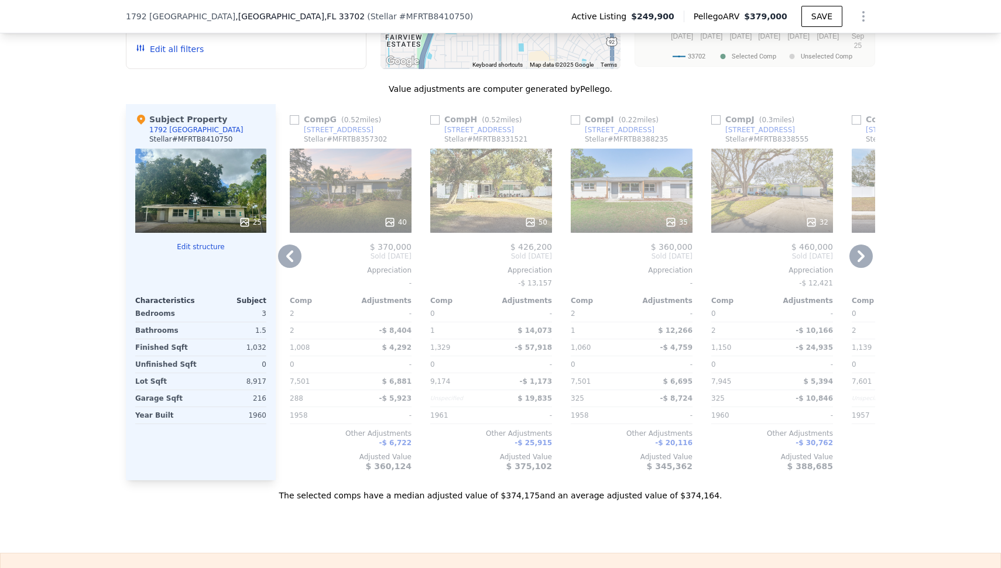
click at [366, 176] on div "40" at bounding box center [351, 191] width 122 height 84
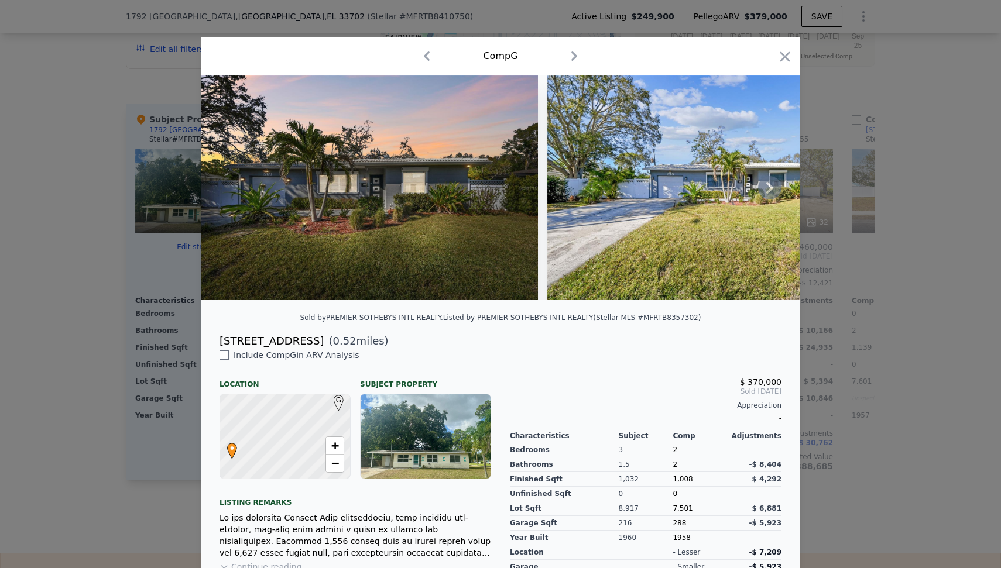
click at [765, 190] on icon at bounding box center [769, 187] width 23 height 23
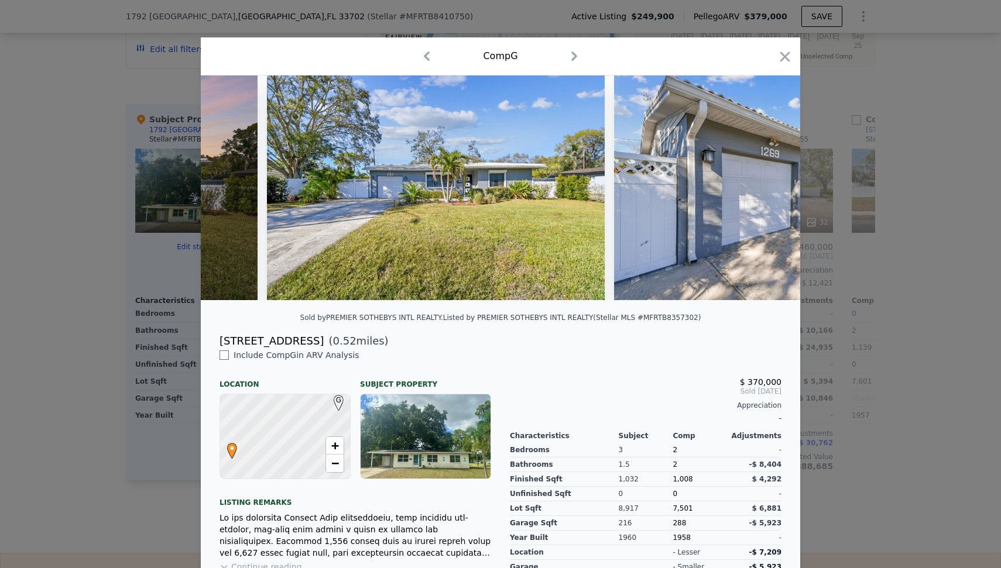
scroll to position [0, 281]
click at [765, 190] on img at bounding box center [781, 187] width 337 height 225
click at [766, 191] on icon at bounding box center [769, 188] width 7 height 12
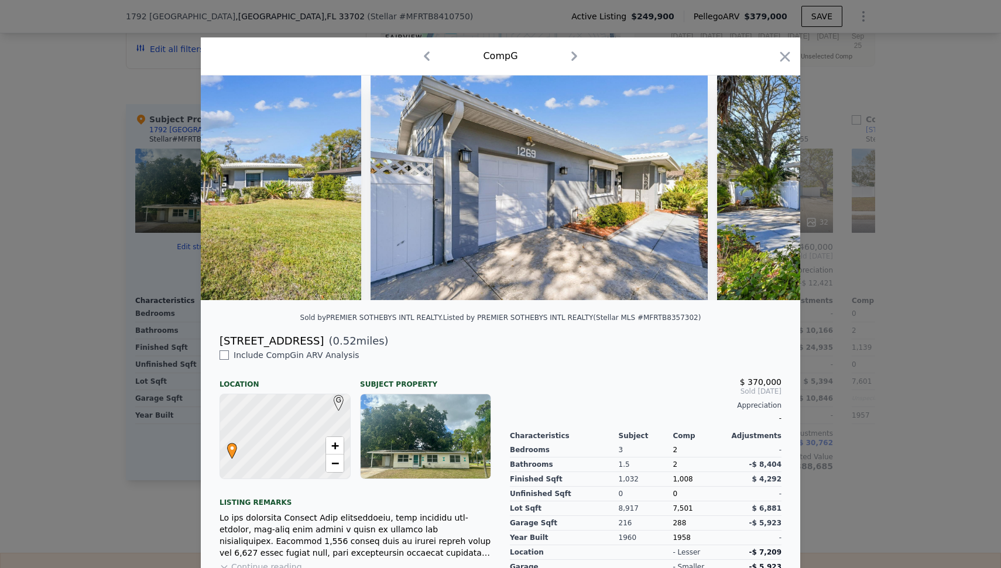
scroll to position [0, 562]
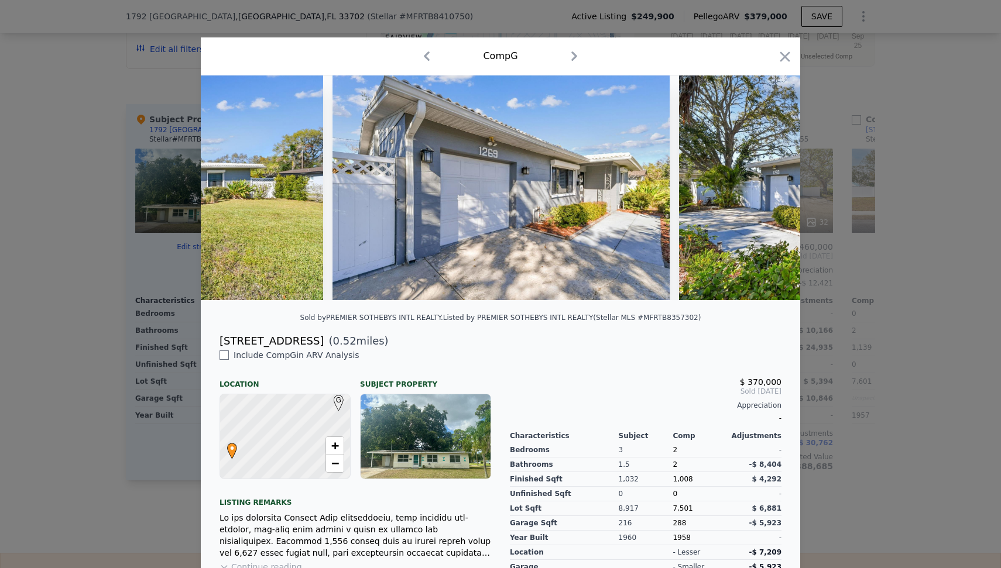
click at [764, 191] on img at bounding box center [847, 187] width 337 height 225
click at [762, 191] on icon at bounding box center [769, 187] width 23 height 23
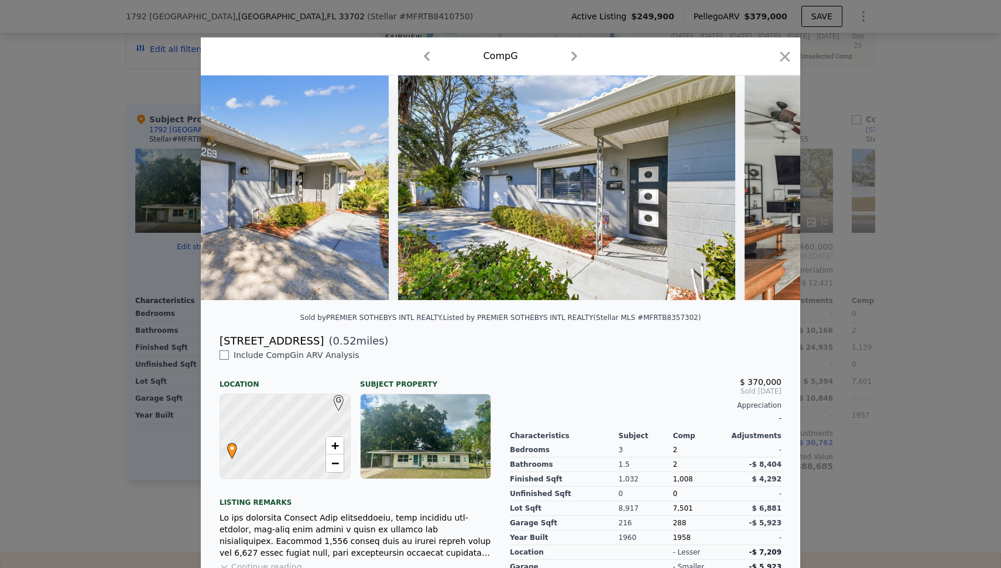
click at [762, 191] on img at bounding box center [912, 187] width 337 height 225
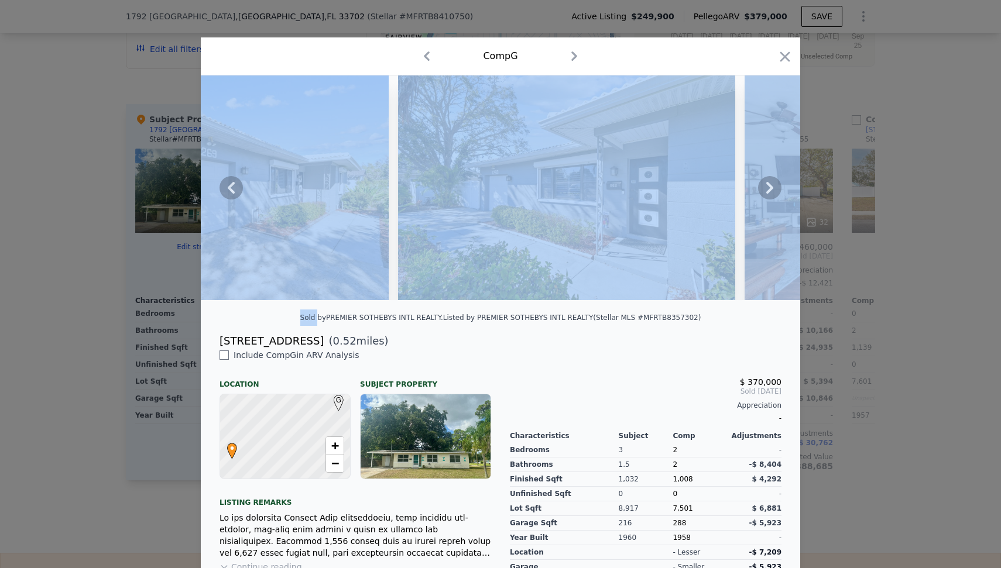
click at [762, 191] on icon at bounding box center [769, 187] width 23 height 23
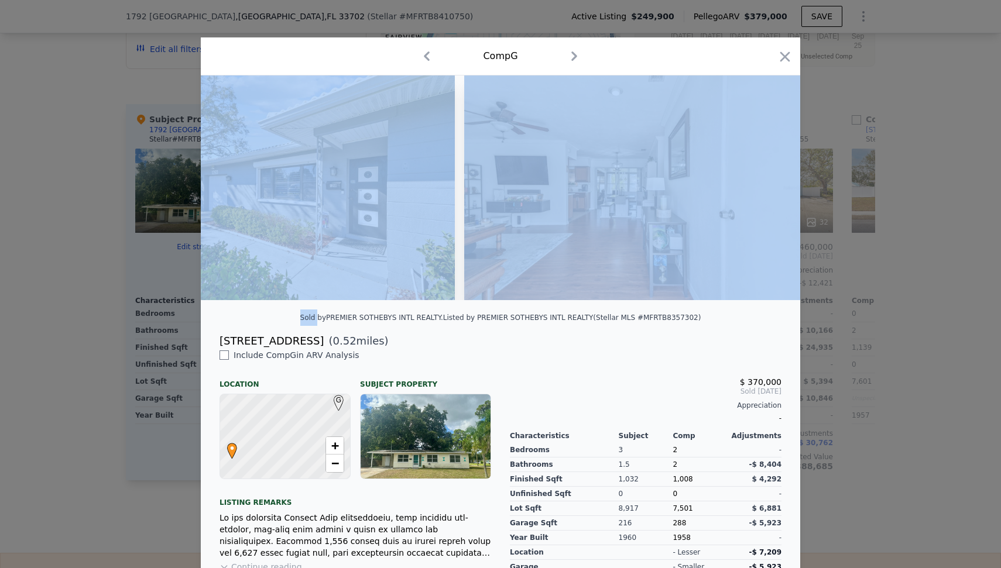
scroll to position [0, 1123]
click at [762, 191] on img at bounding box center [631, 187] width 337 height 225
click at [777, 47] on div "Comp G" at bounding box center [500, 56] width 580 height 19
drag, startPoint x: 777, startPoint y: 51, endPoint x: 798, endPoint y: 95, distance: 48.4
click at [777, 52] on icon "button" at bounding box center [784, 57] width 16 height 16
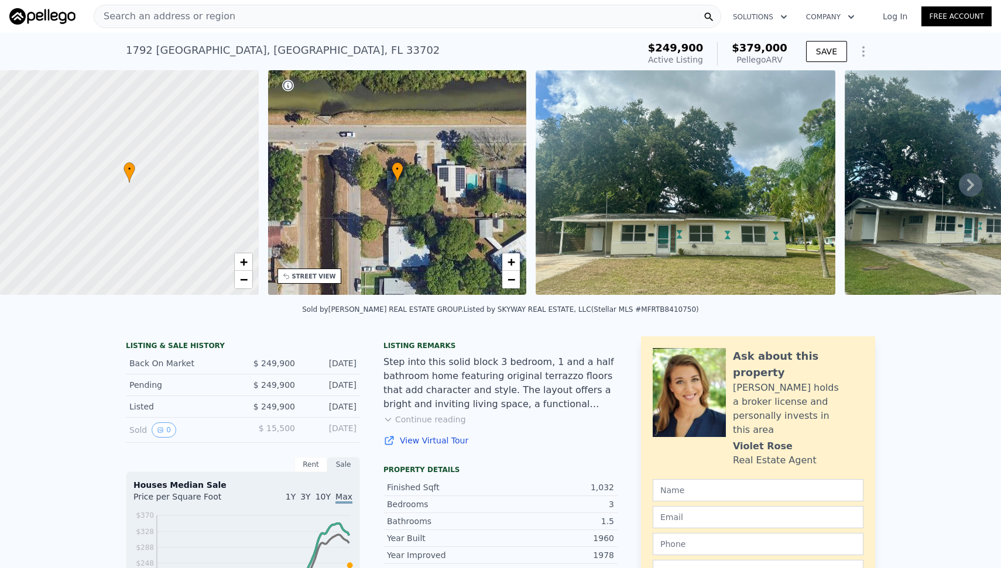
click at [296, 27] on div "Search an address or region" at bounding box center [407, 16] width 627 height 23
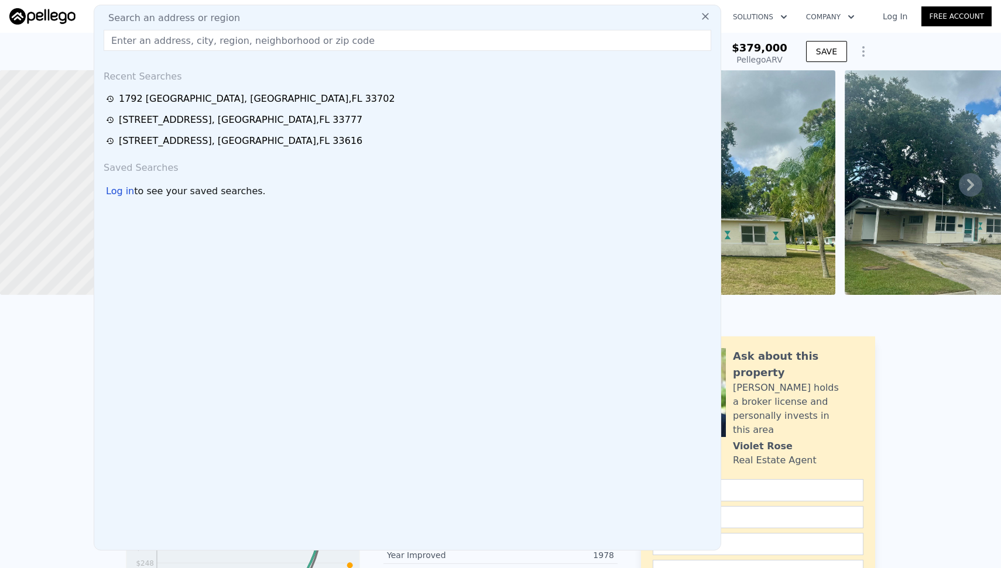
click at [293, 22] on div "Search an address or region" at bounding box center [407, 18] width 617 height 14
click at [251, 39] on input "text" at bounding box center [407, 40] width 607 height 21
paste input "[STREET_ADDRESS][PERSON_NAME][US_STATE]"
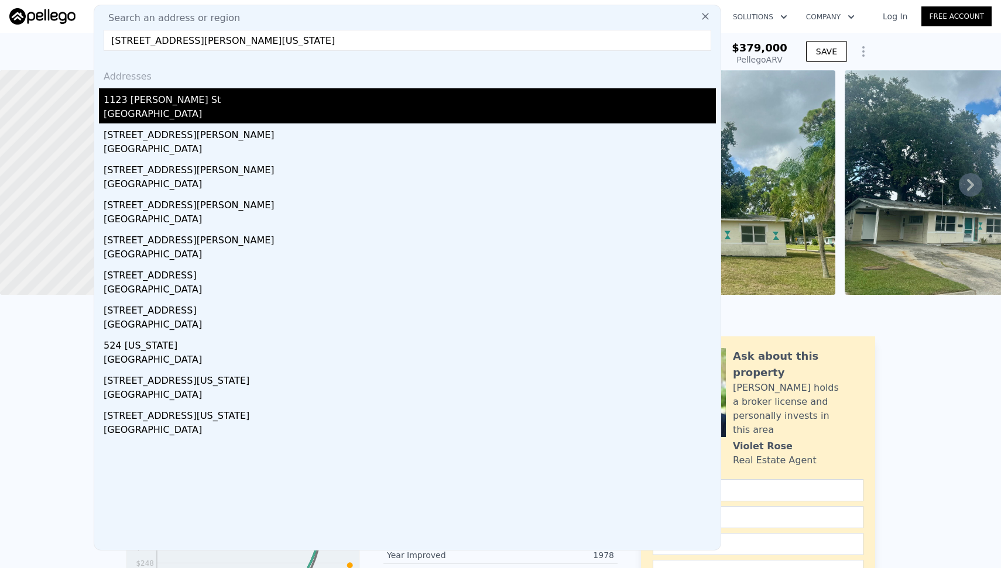
type input "[STREET_ADDRESS][PERSON_NAME][US_STATE]"
click at [221, 116] on div "[GEOGRAPHIC_DATA]" at bounding box center [410, 115] width 612 height 16
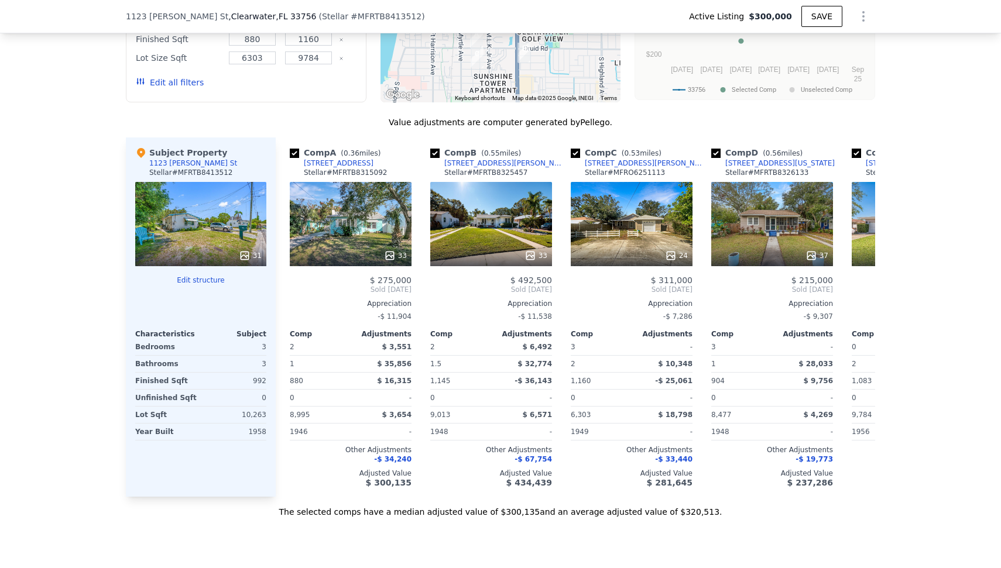
scroll to position [1166, 0]
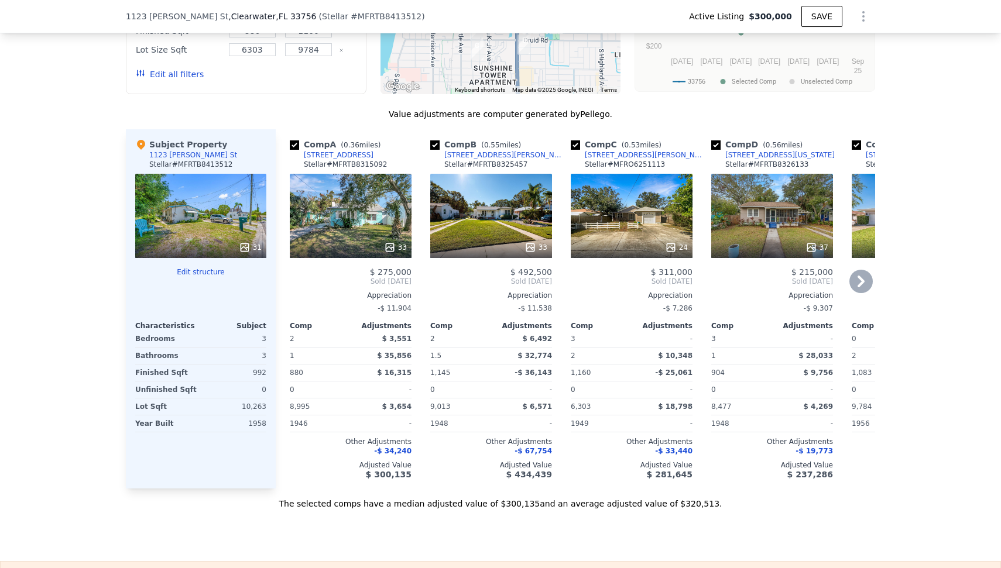
click at [857, 287] on icon at bounding box center [860, 282] width 7 height 12
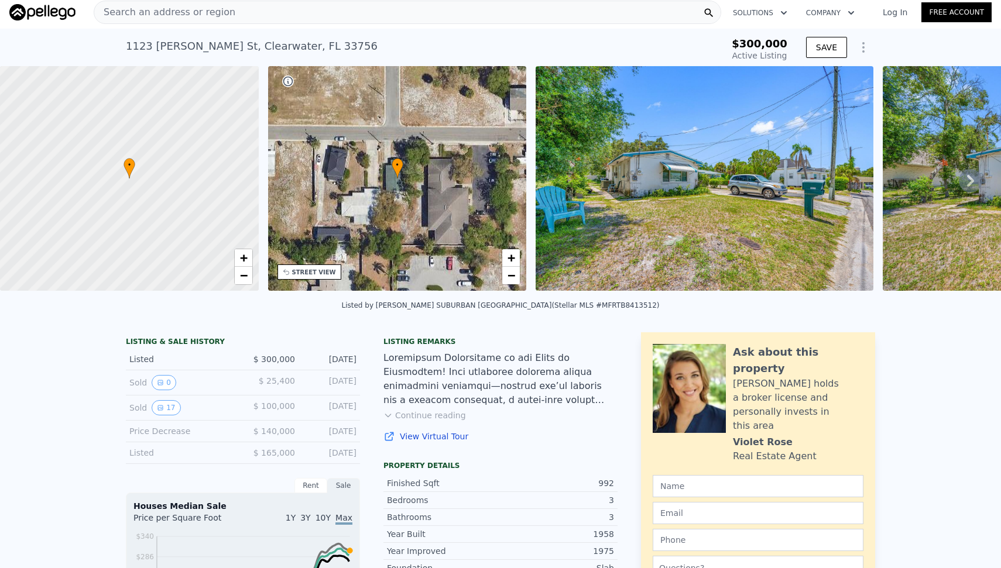
scroll to position [0, 0]
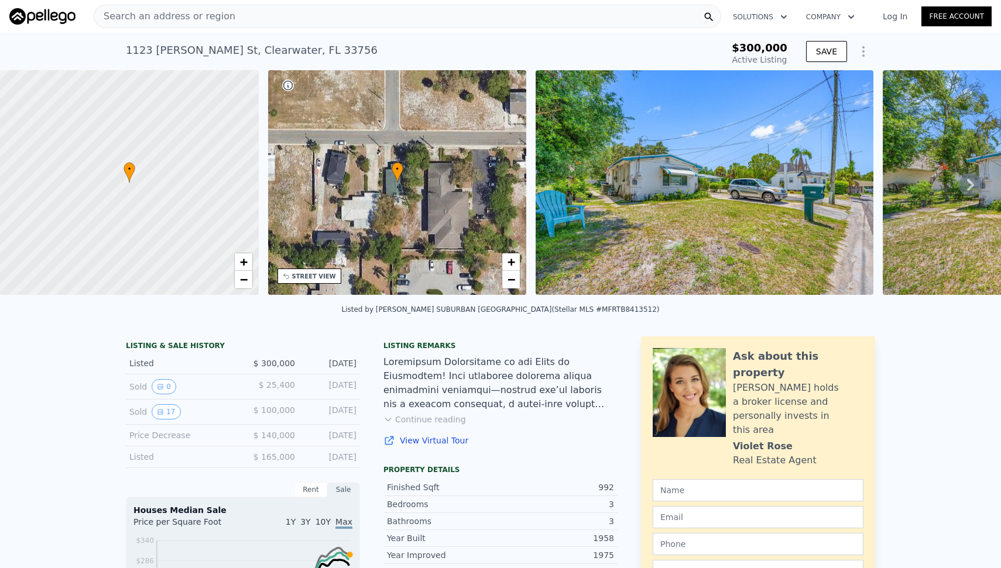
click at [389, 15] on div "Search an address or region" at bounding box center [407, 16] width 627 height 23
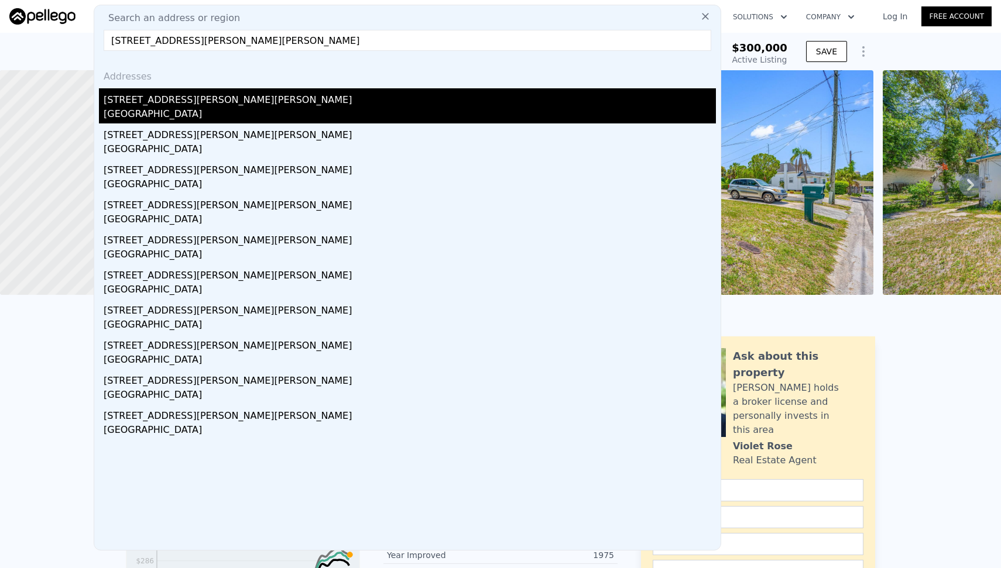
type input "[STREET_ADDRESS][PERSON_NAME][PERSON_NAME]"
click at [128, 122] on div "[GEOGRAPHIC_DATA]" at bounding box center [410, 115] width 612 height 16
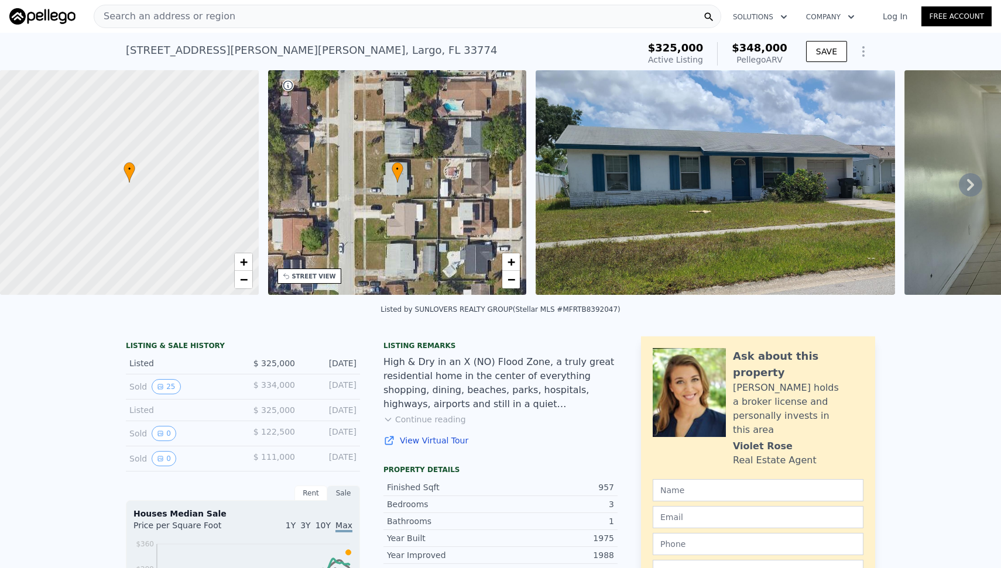
click at [579, 6] on div "Search an address or region" at bounding box center [407, 16] width 627 height 23
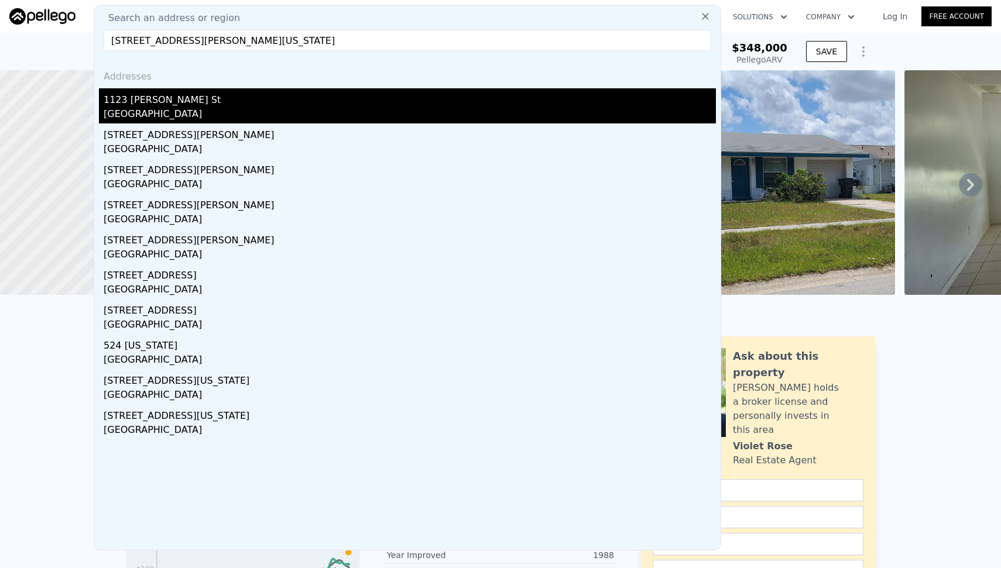
type input "[STREET_ADDRESS][PERSON_NAME][US_STATE]"
click at [170, 88] on div "1123 [PERSON_NAME] St" at bounding box center [410, 97] width 612 height 19
type input "880"
type input "1160"
type input "6303"
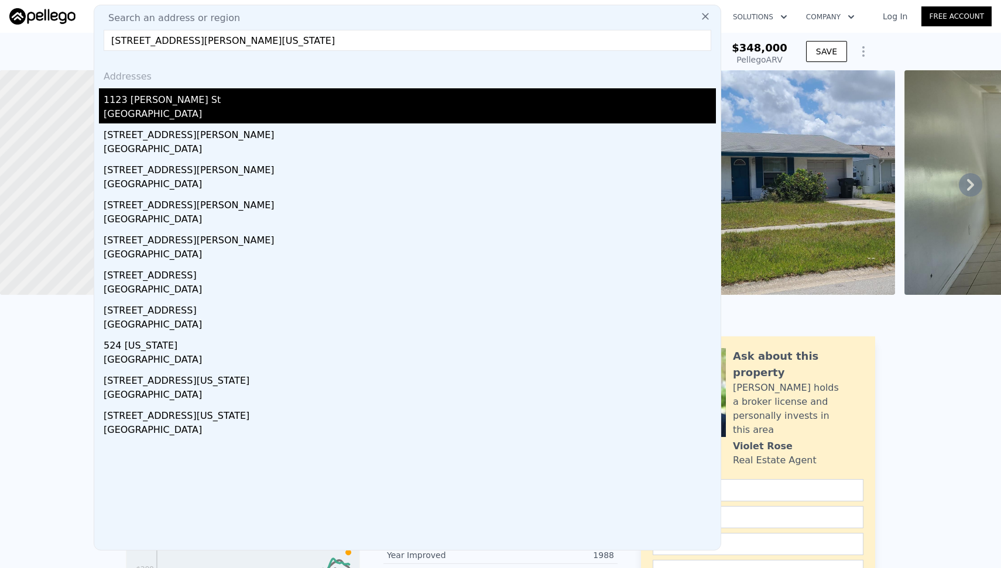
type input "9784"
type input "$ 322,000"
type input "-$ 15,946"
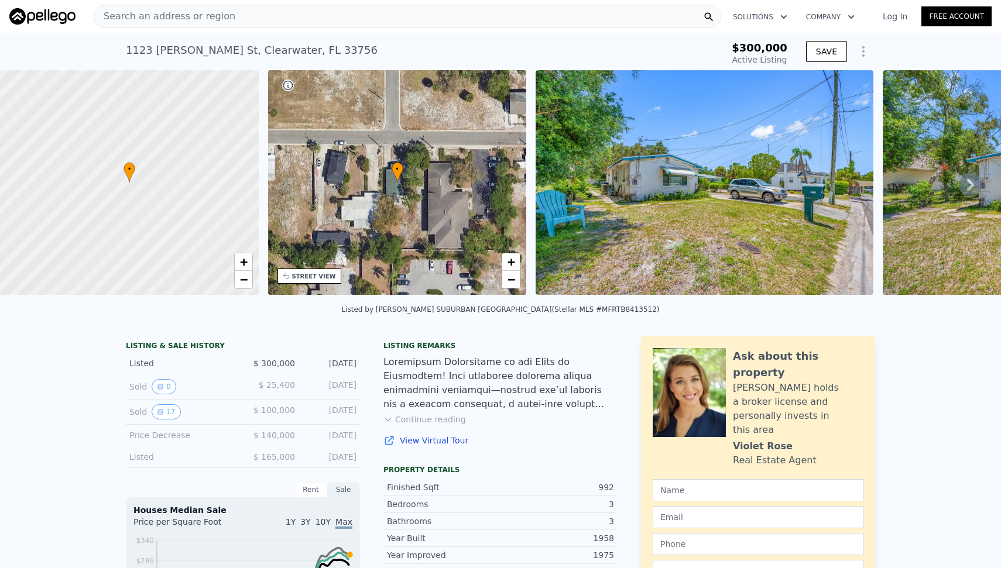
click at [862, 56] on icon "Show Options" at bounding box center [863, 51] width 14 height 14
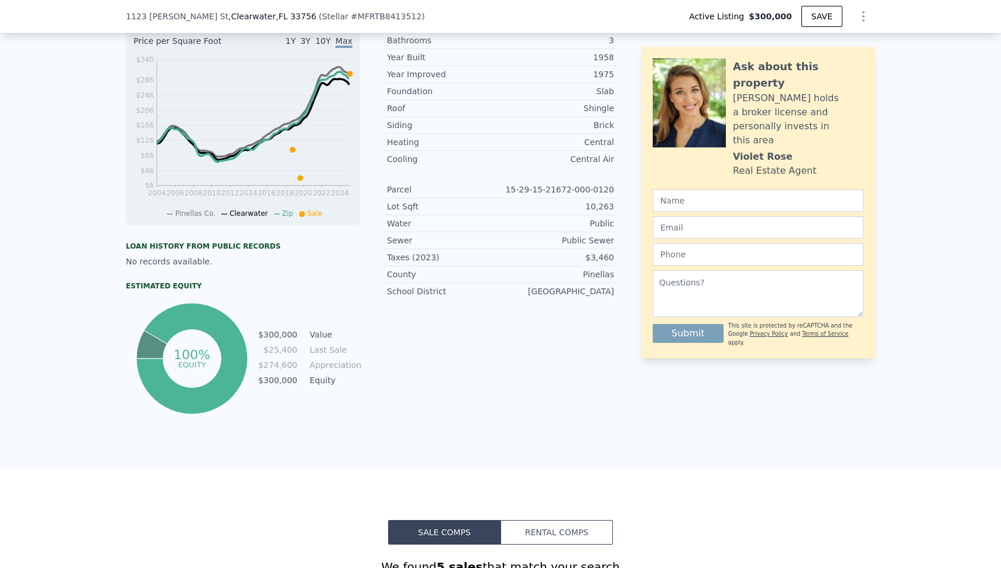
scroll to position [427, 0]
